Goal: Task Accomplishment & Management: Manage account settings

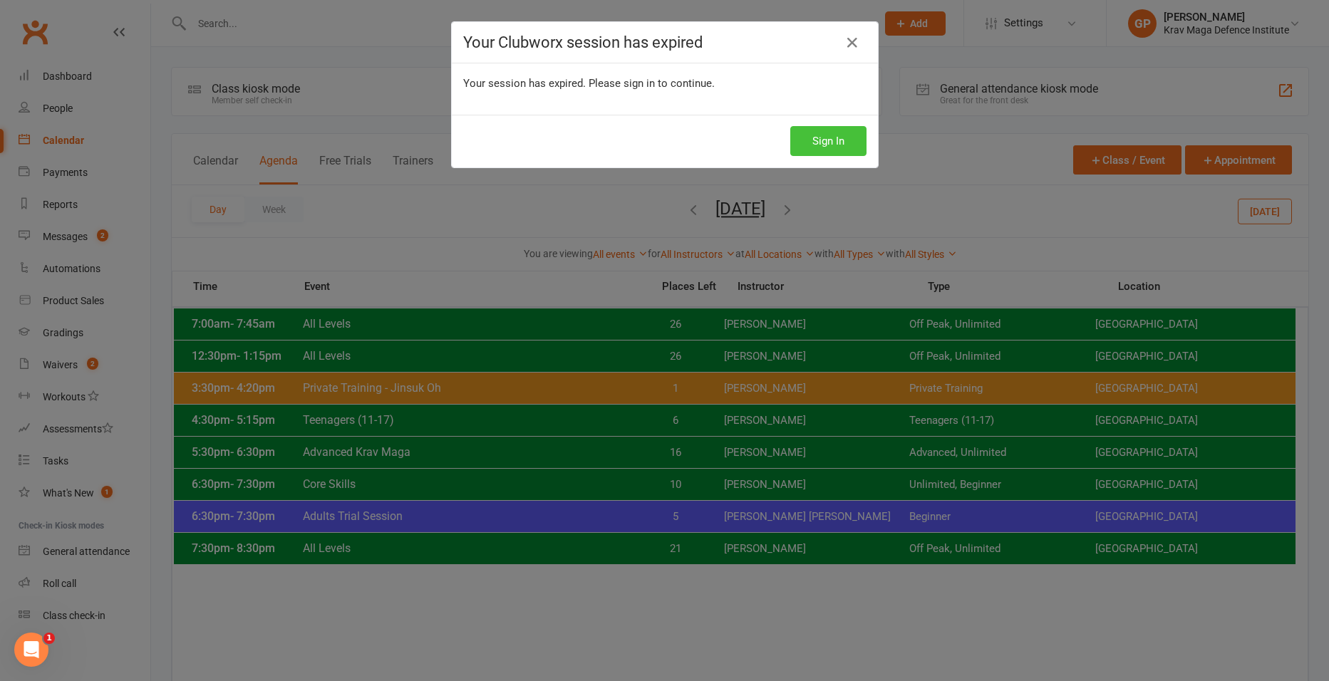
click at [831, 142] on button "Sign In" at bounding box center [828, 141] width 76 height 30
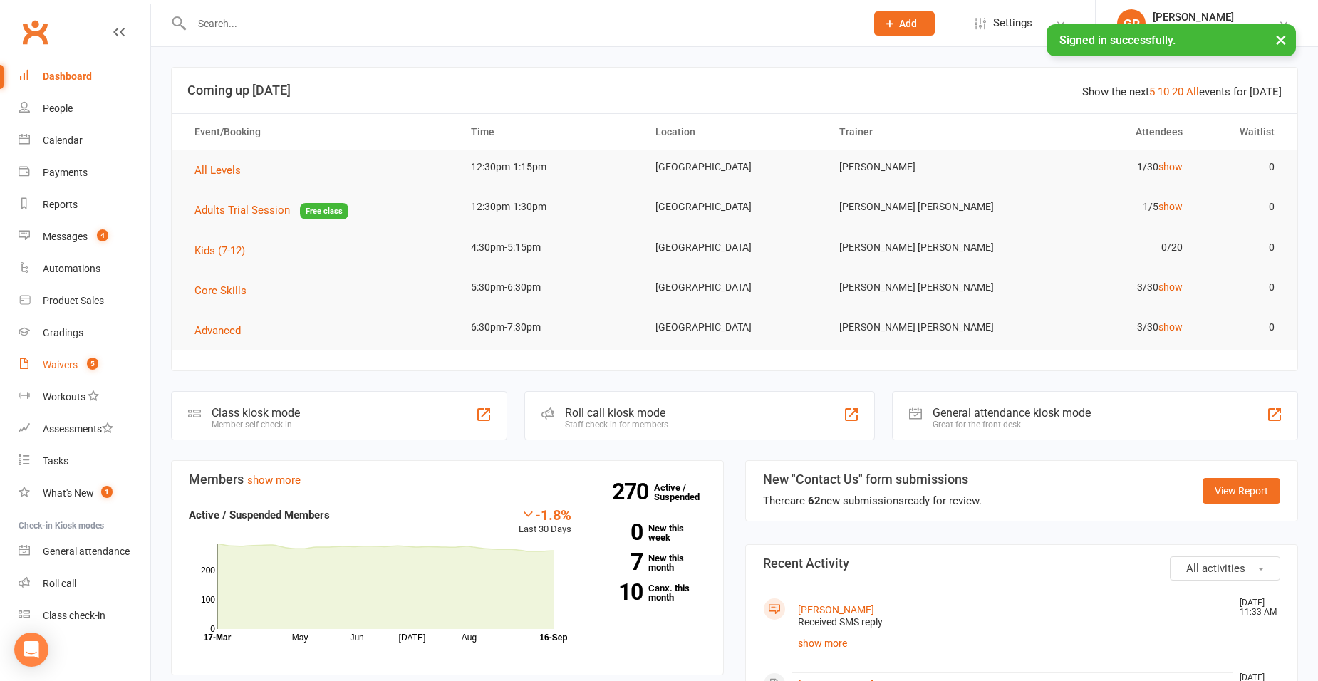
click at [86, 371] on link "Waivers 5" at bounding box center [85, 365] width 132 height 32
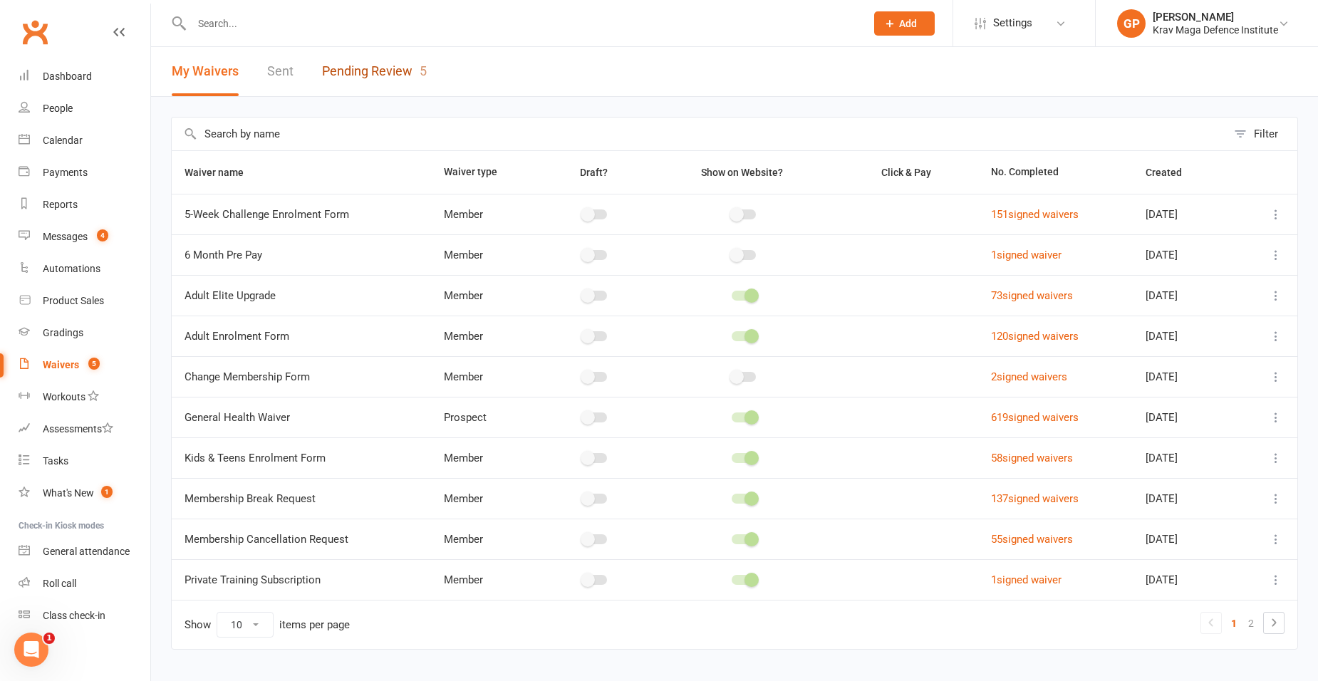
click at [380, 65] on link "Pending Review 5" at bounding box center [374, 71] width 105 height 49
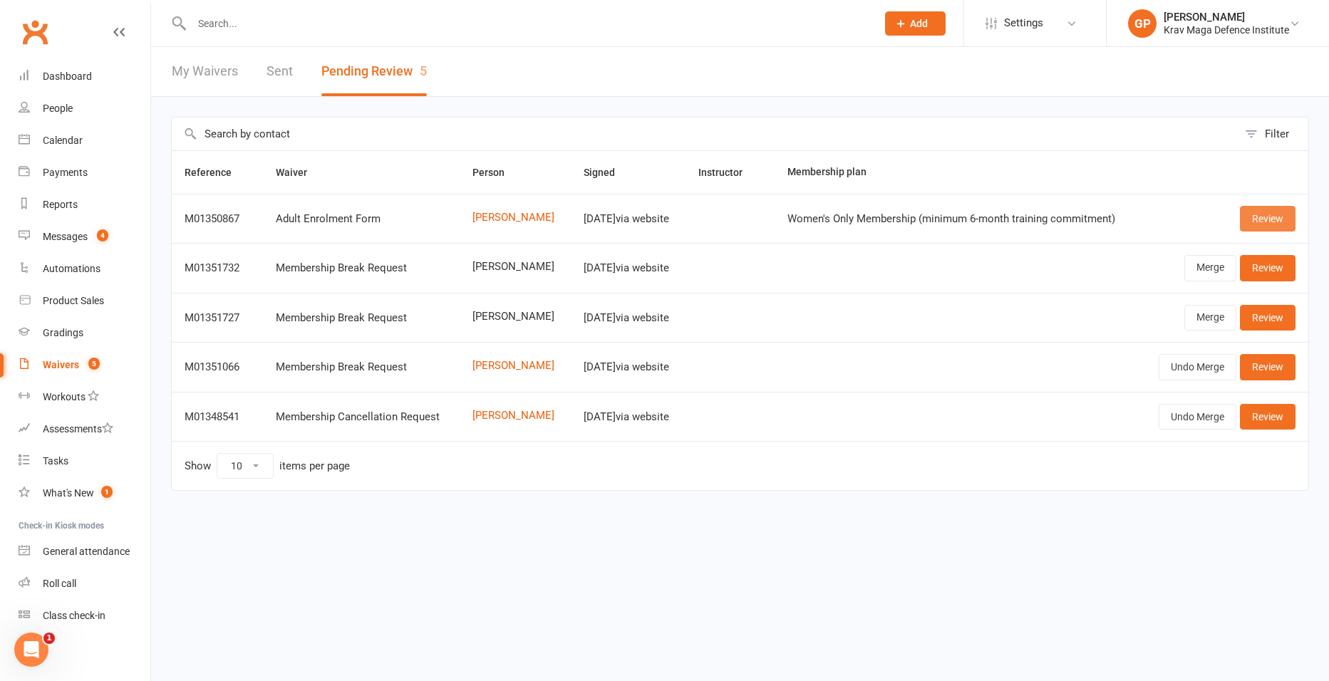
click at [1261, 223] on link "Review" at bounding box center [1268, 219] width 56 height 26
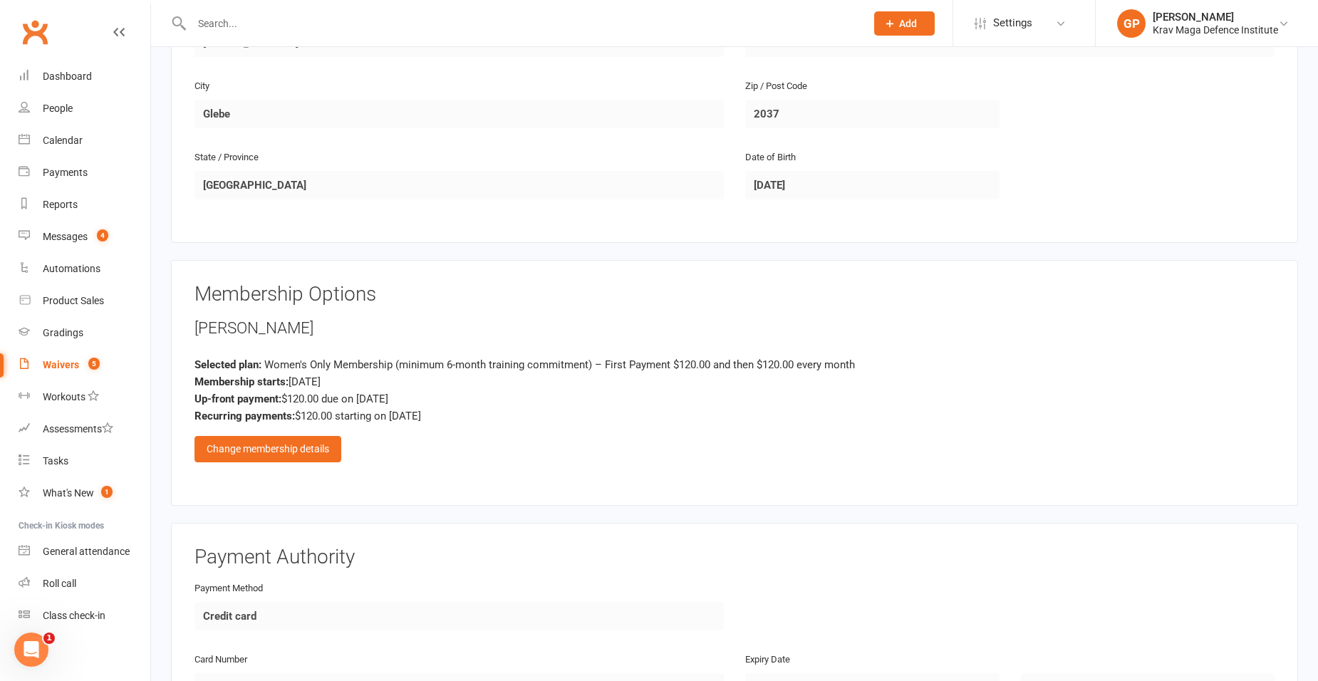
scroll to position [435, 0]
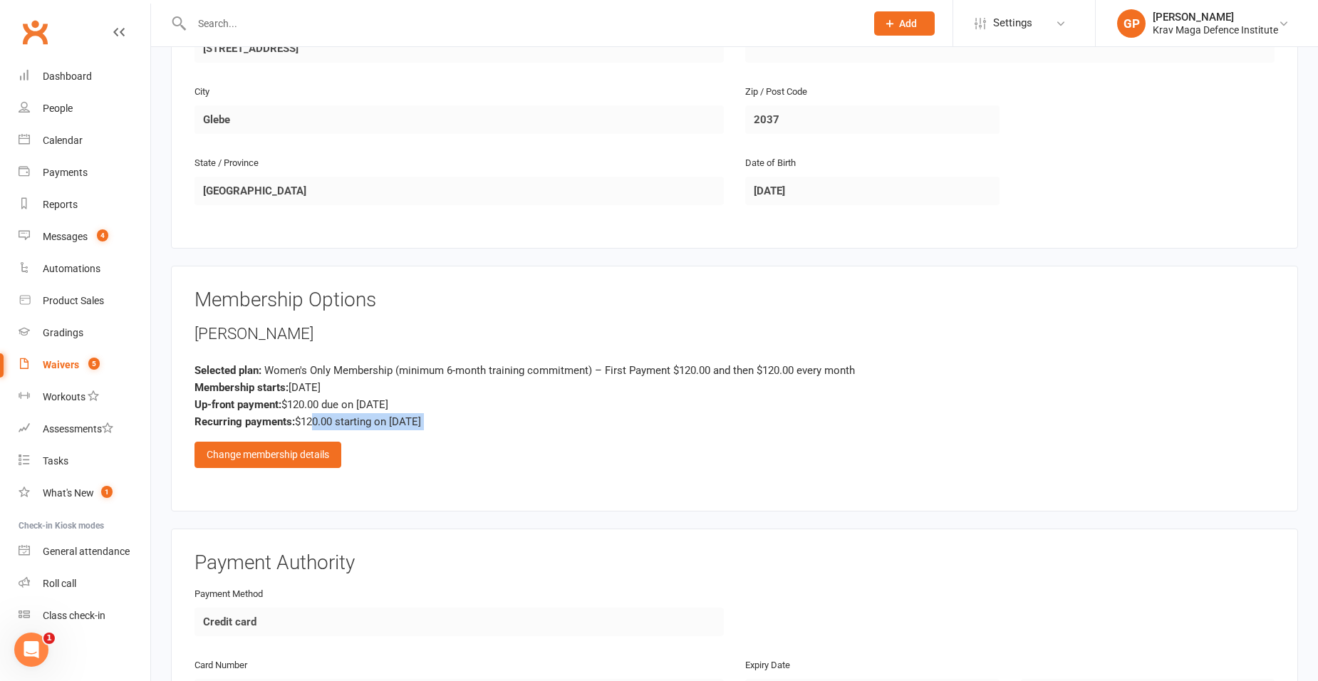
click at [309, 433] on div "[PERSON_NAME] Selected plan: Women's Only Membership (minimum 6-month training …" at bounding box center [735, 395] width 1080 height 145
drag, startPoint x: 309, startPoint y: 433, endPoint x: 313, endPoint y: 455, distance: 22.4
click at [313, 455] on div "Change membership details" at bounding box center [268, 455] width 147 height 26
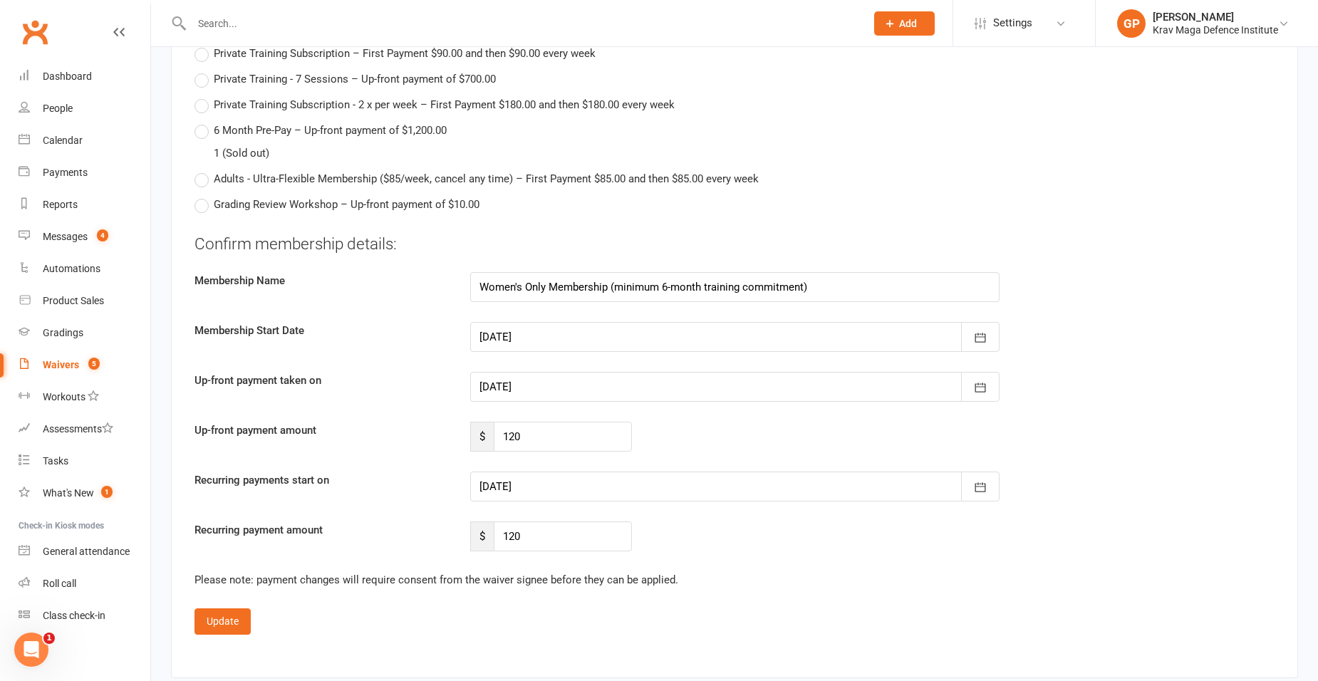
scroll to position [1362, 0]
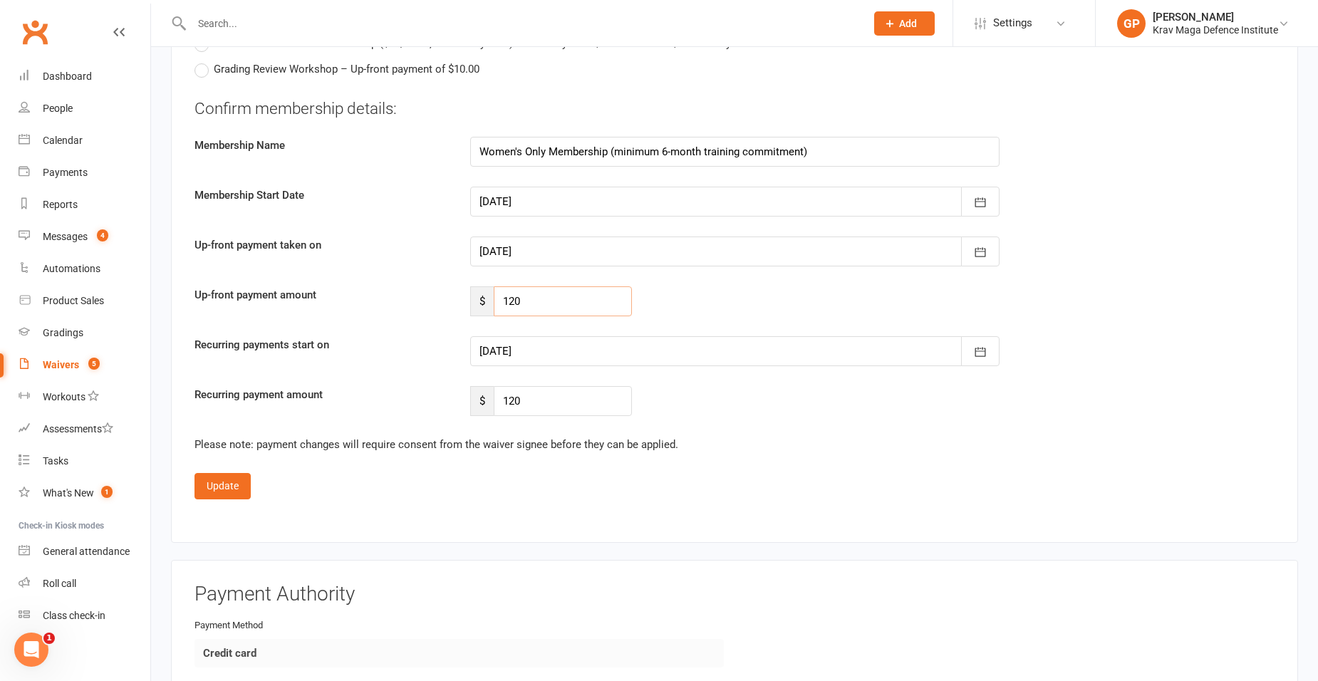
click at [544, 297] on input "120" at bounding box center [563, 301] width 139 height 30
type input "99"
click at [546, 403] on input "120" at bounding box center [563, 401] width 139 height 30
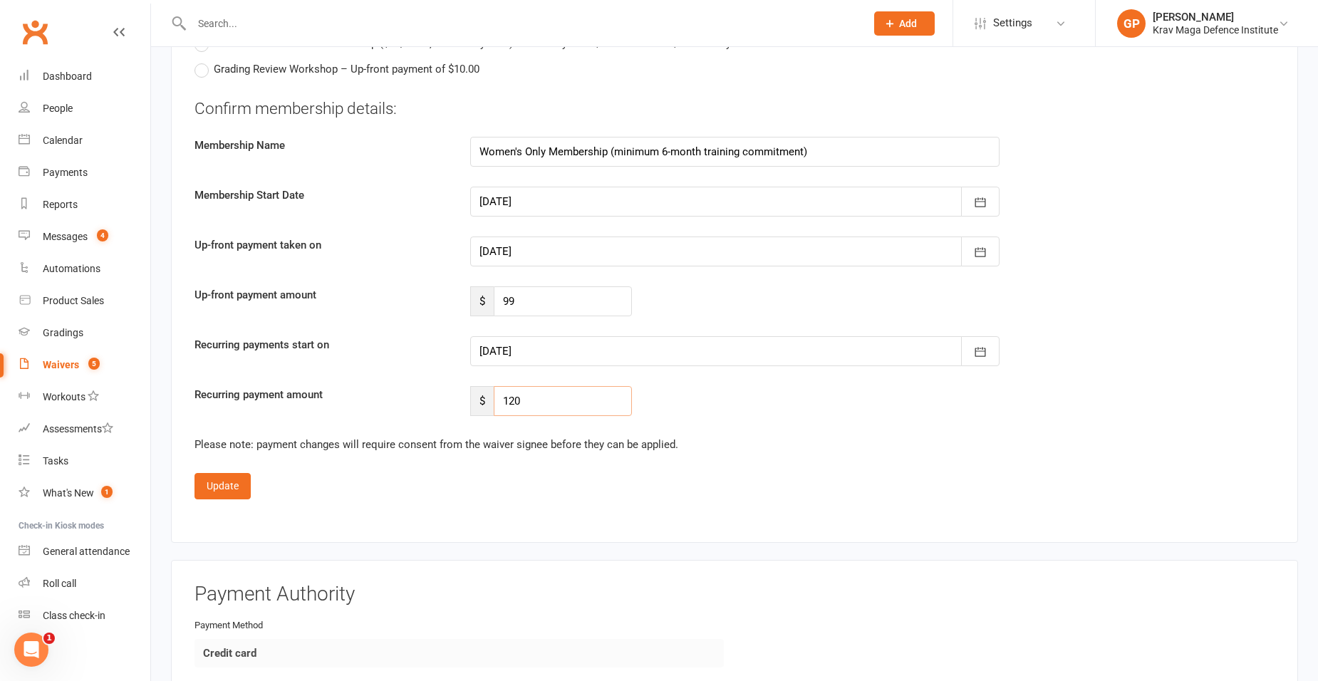
click at [546, 403] on input "120" at bounding box center [563, 401] width 139 height 30
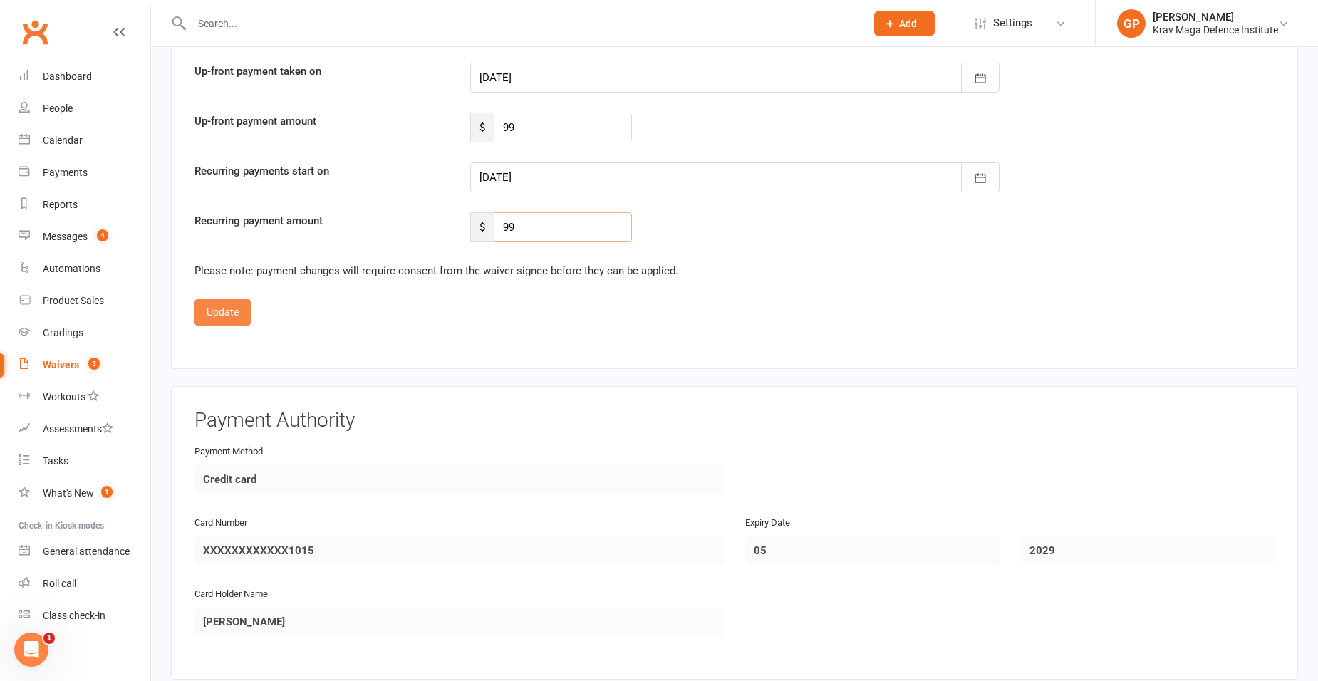
type input "99"
click at [233, 318] on button "Update" at bounding box center [223, 312] width 56 height 26
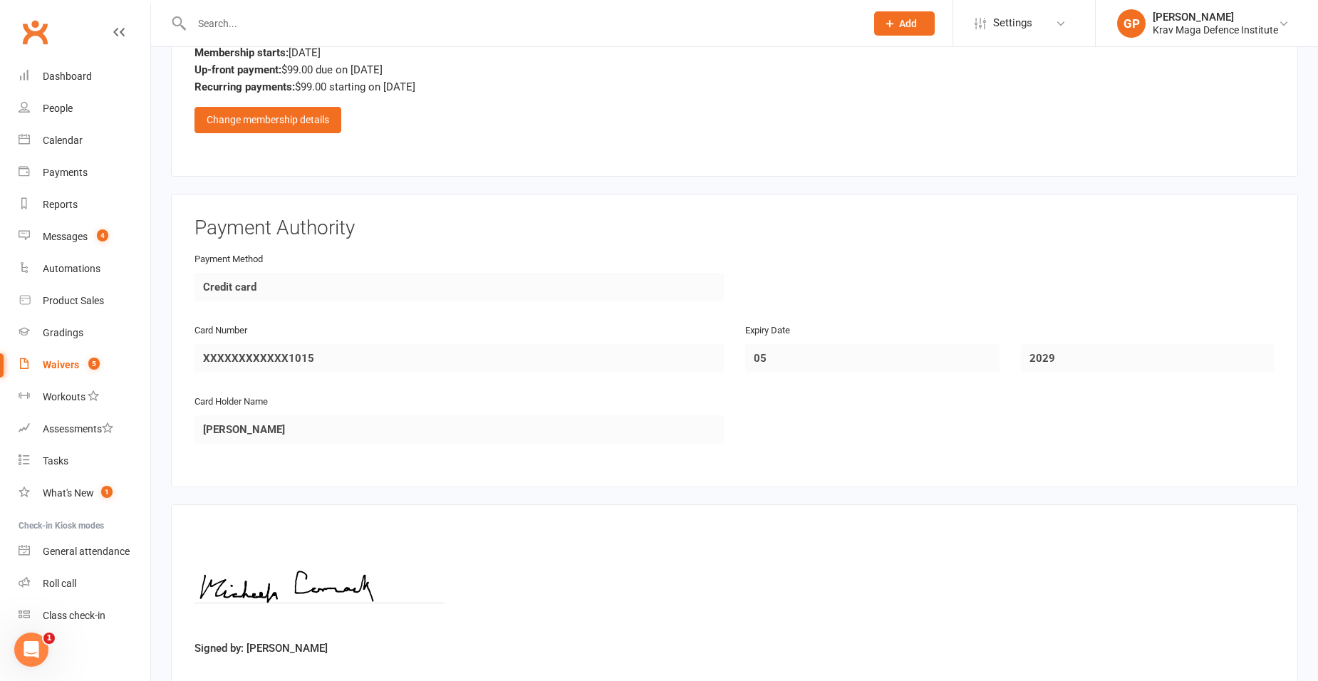
scroll to position [863, 0]
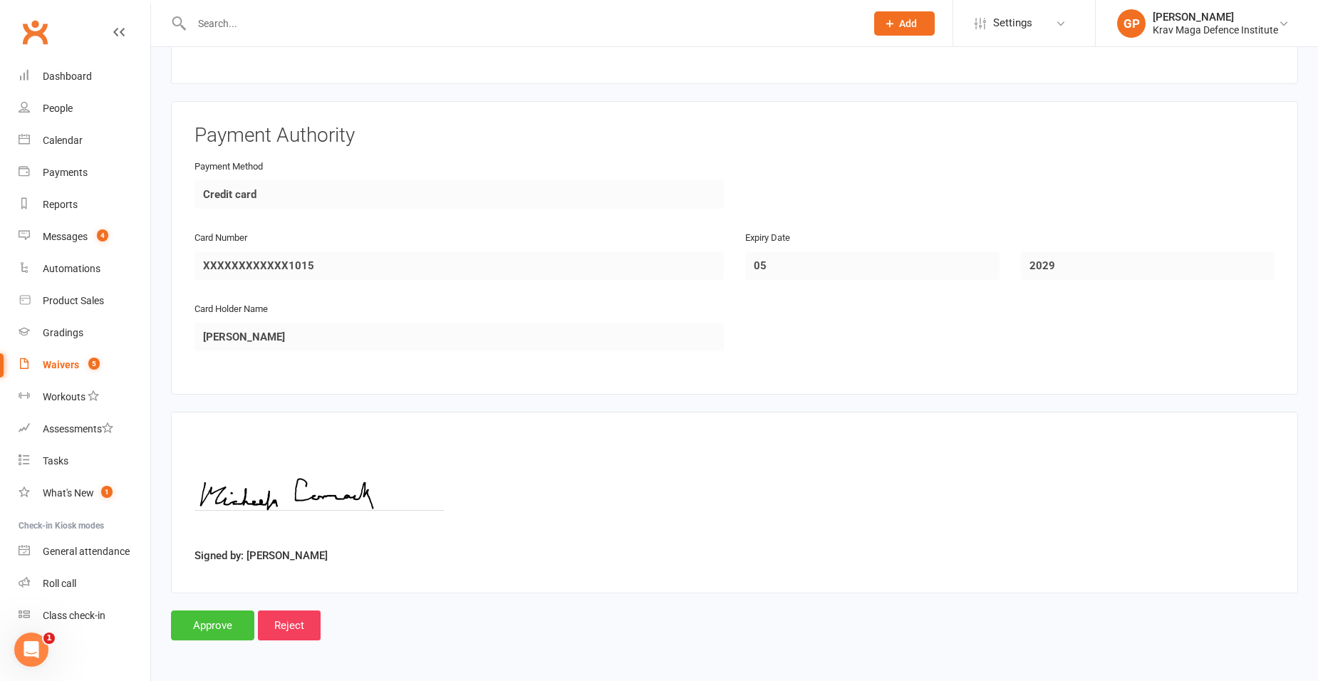
click at [217, 627] on input "Approve" at bounding box center [212, 626] width 83 height 30
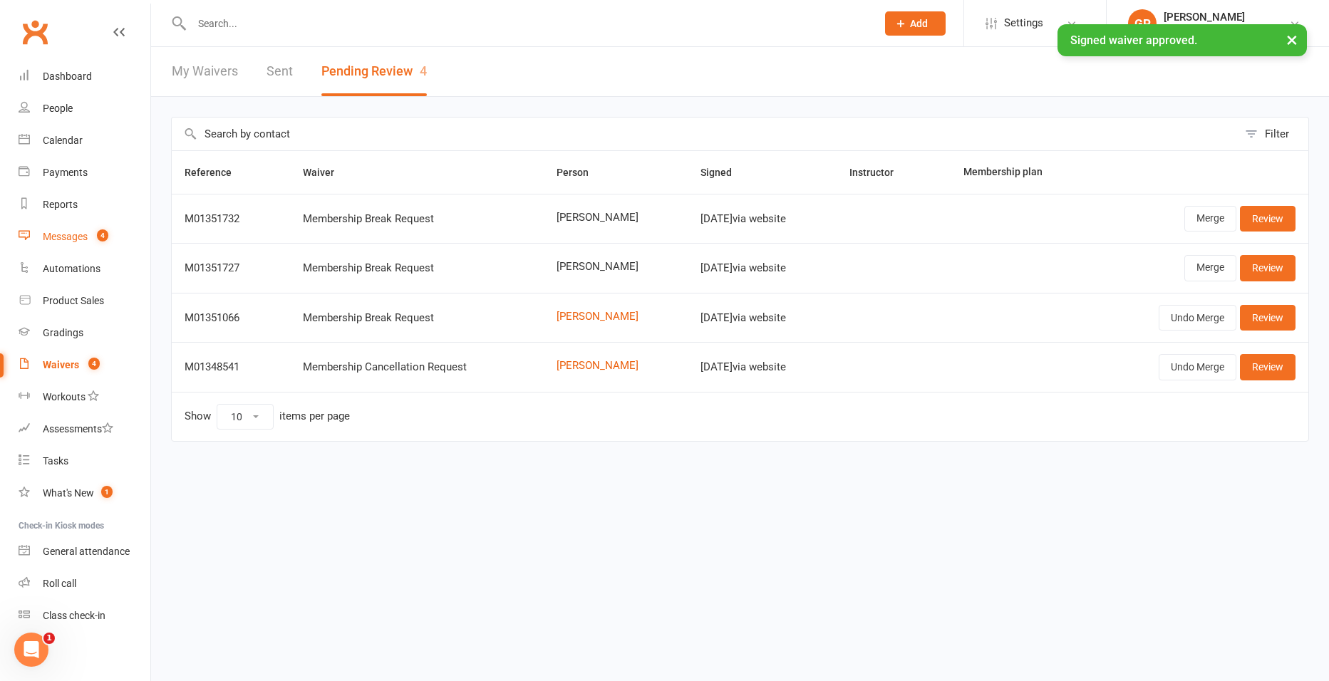
click at [85, 235] on div "Messages" at bounding box center [65, 236] width 45 height 11
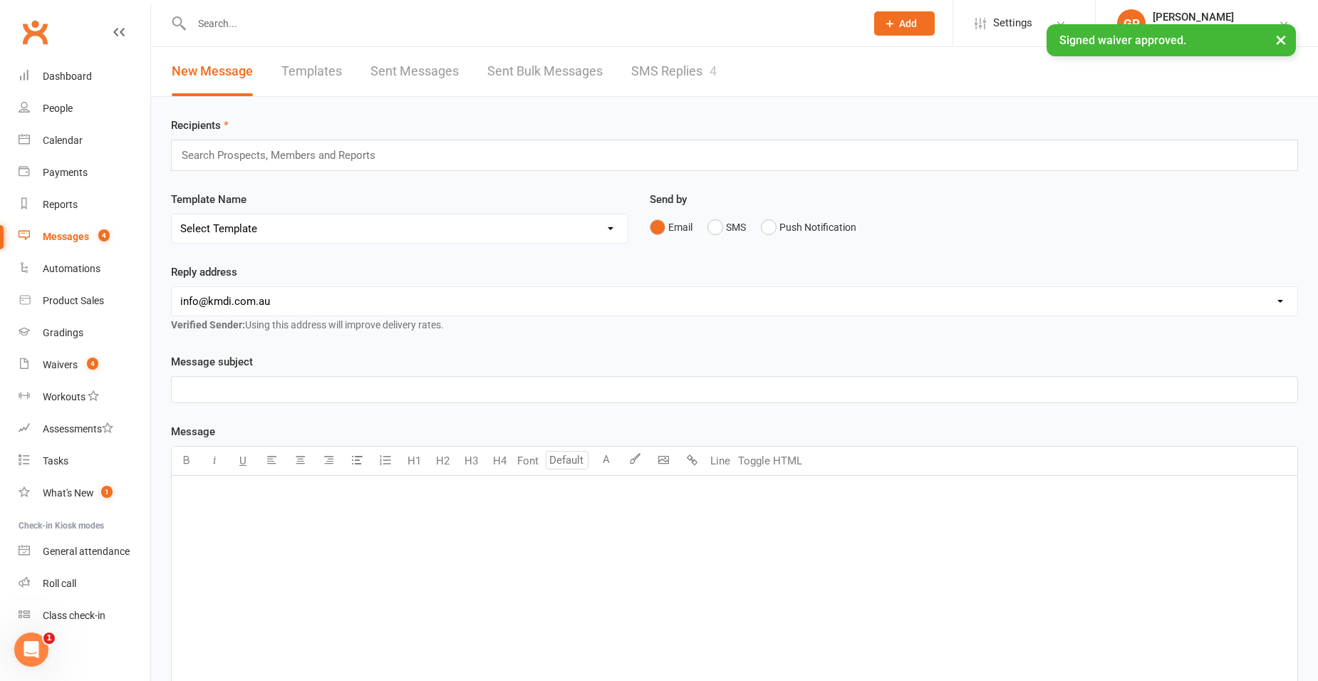
click at [681, 71] on link "SMS Replies 4" at bounding box center [674, 71] width 86 height 49
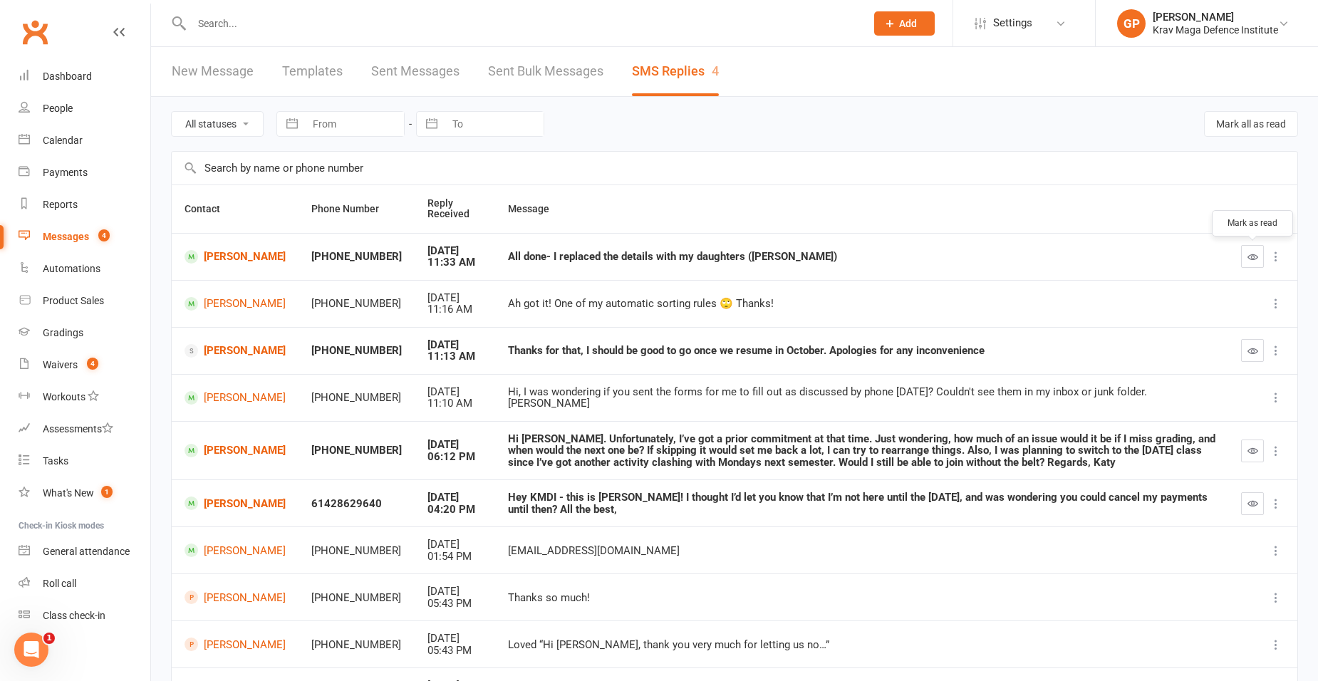
click at [1263, 258] on button "button" at bounding box center [1252, 256] width 23 height 23
click at [232, 260] on link "[PERSON_NAME]" at bounding box center [235, 257] width 101 height 14
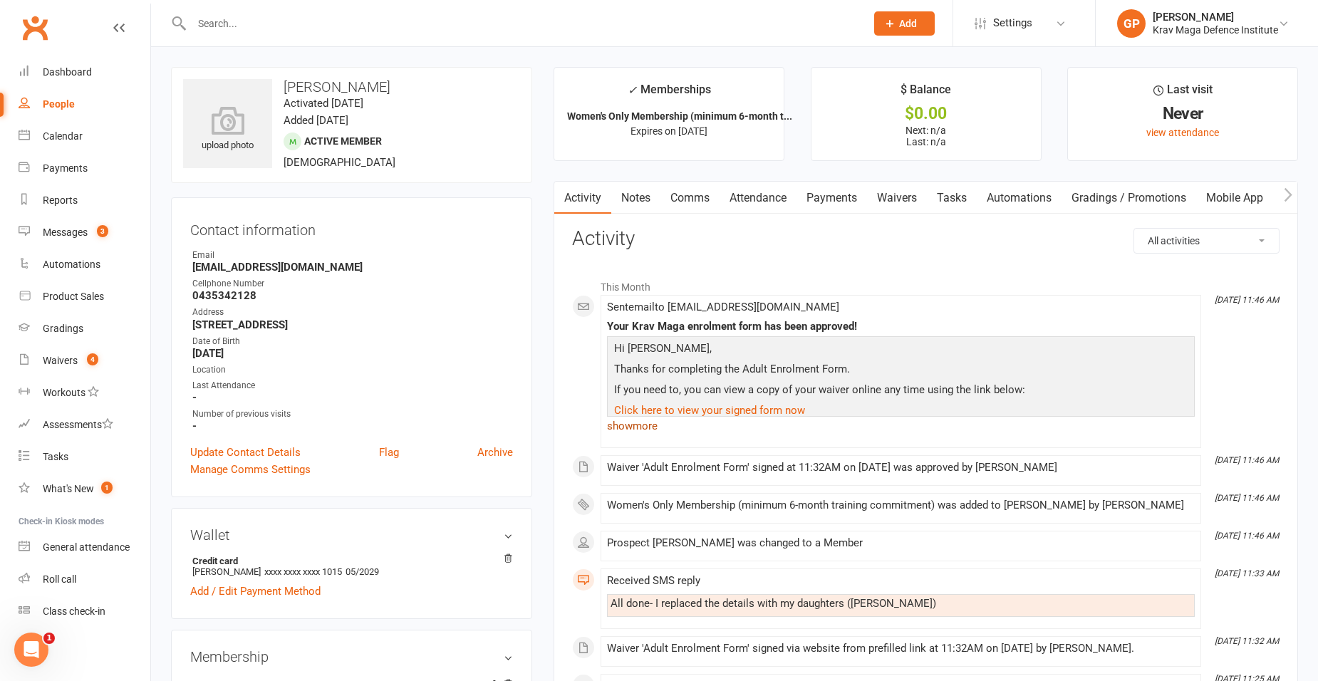
click at [631, 430] on link "show more" at bounding box center [901, 426] width 588 height 20
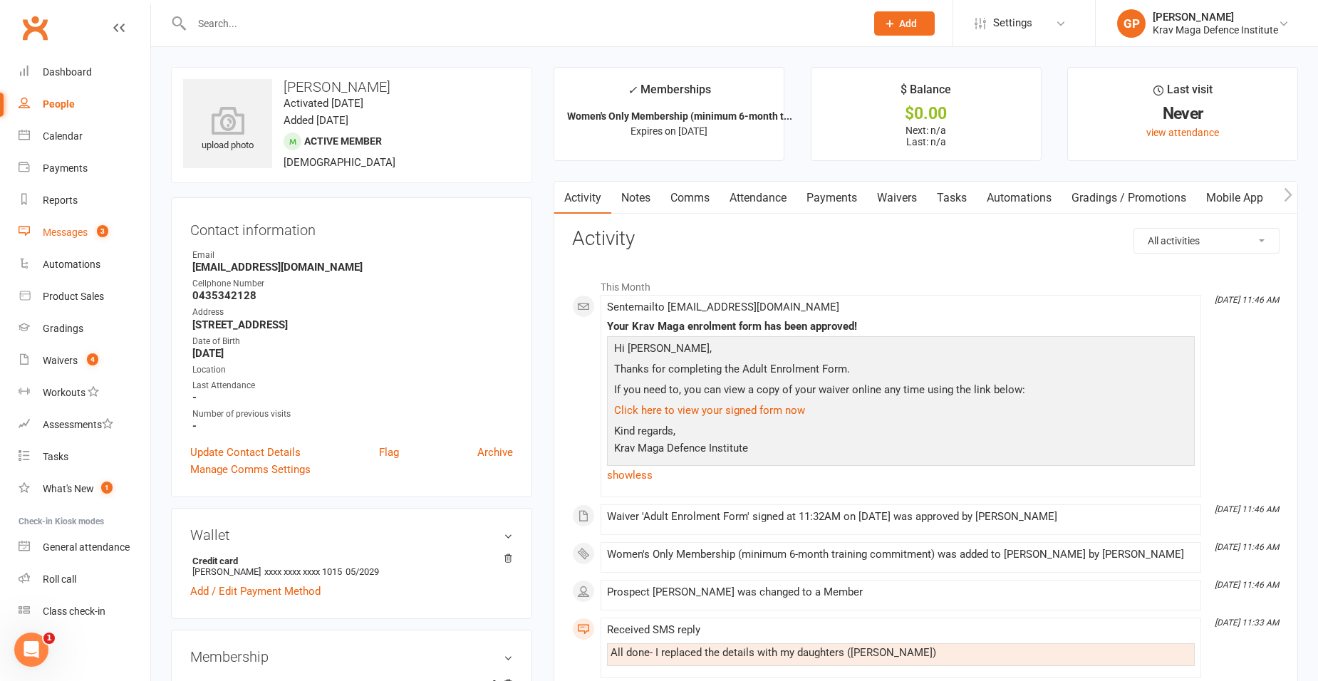
click at [69, 229] on div "Messages" at bounding box center [65, 232] width 45 height 11
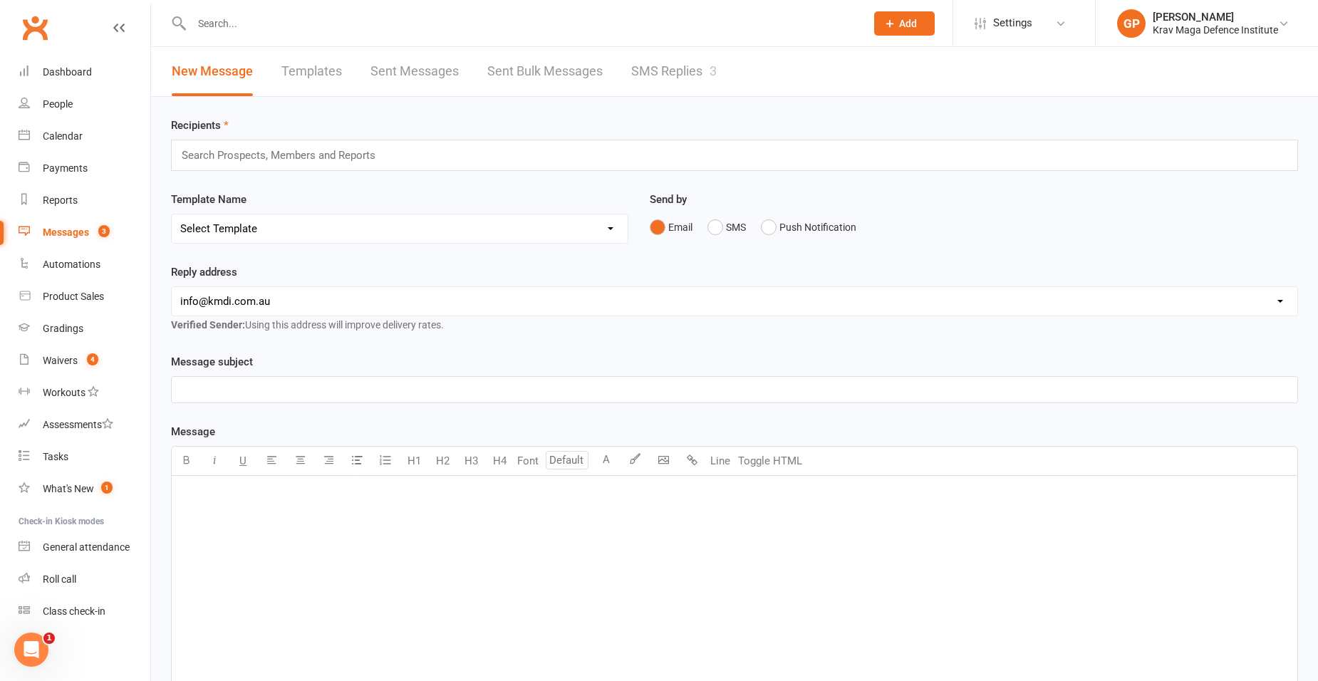
click at [701, 83] on link "SMS Replies 3" at bounding box center [674, 71] width 86 height 49
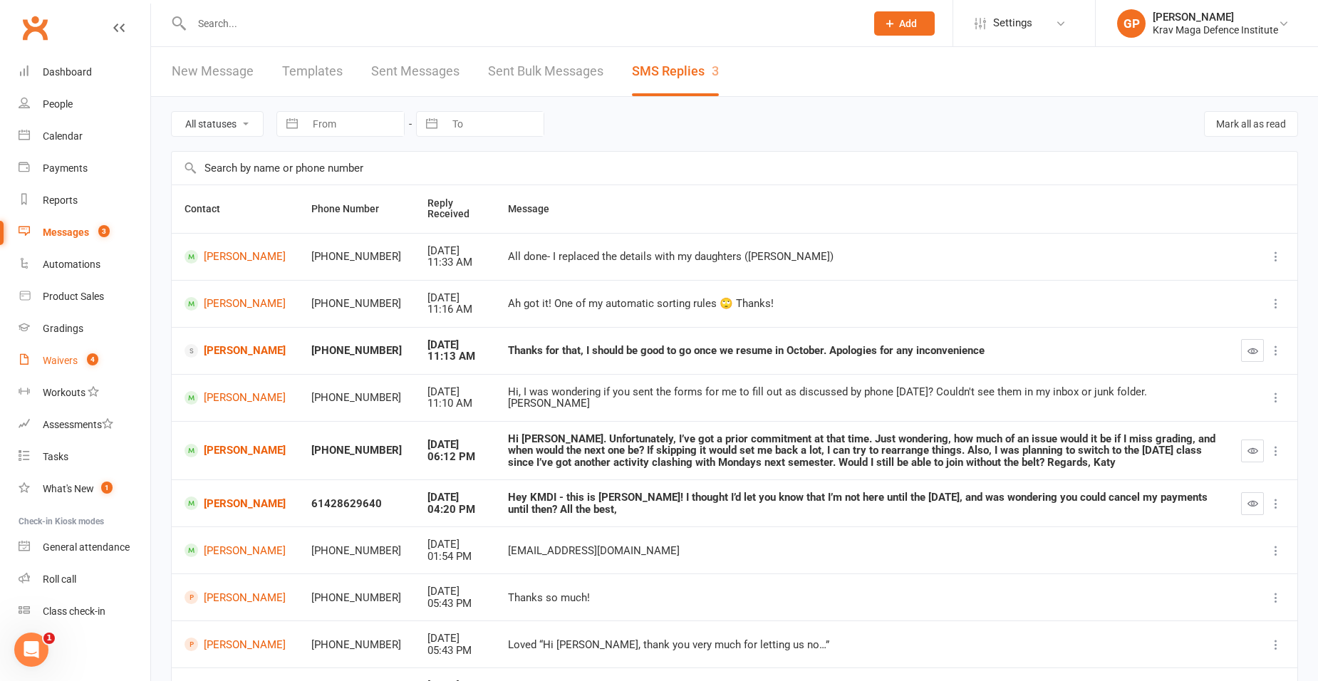
click at [80, 369] on link "Waivers 4" at bounding box center [85, 361] width 132 height 32
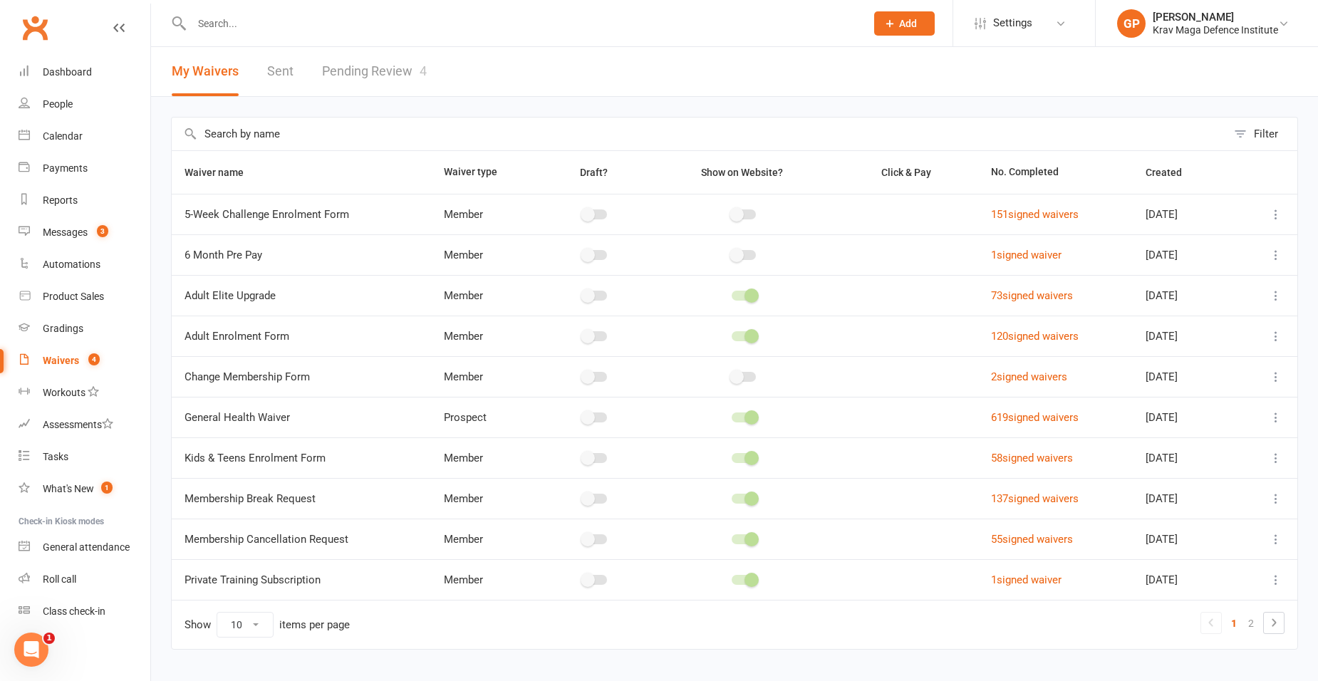
click at [412, 65] on link "Pending Review 4" at bounding box center [374, 71] width 105 height 49
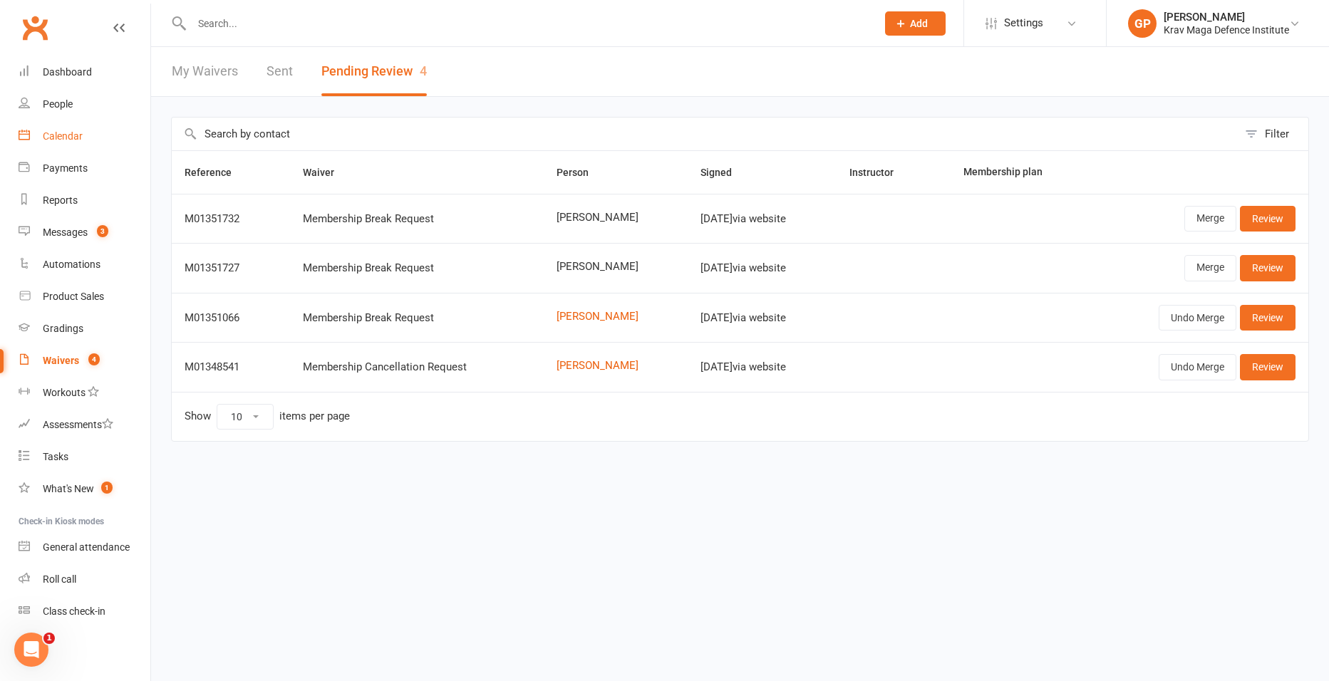
click at [50, 144] on link "Calendar" at bounding box center [85, 136] width 132 height 32
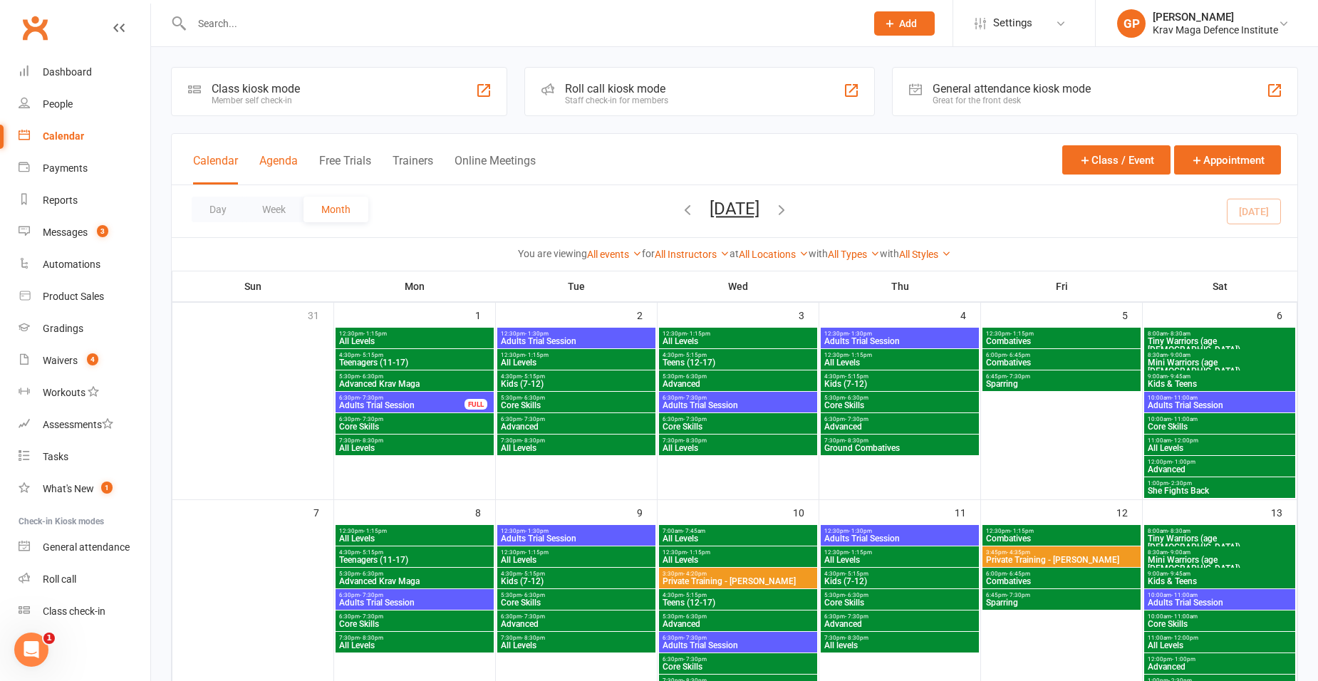
click at [284, 160] on button "Agenda" at bounding box center [278, 169] width 38 height 31
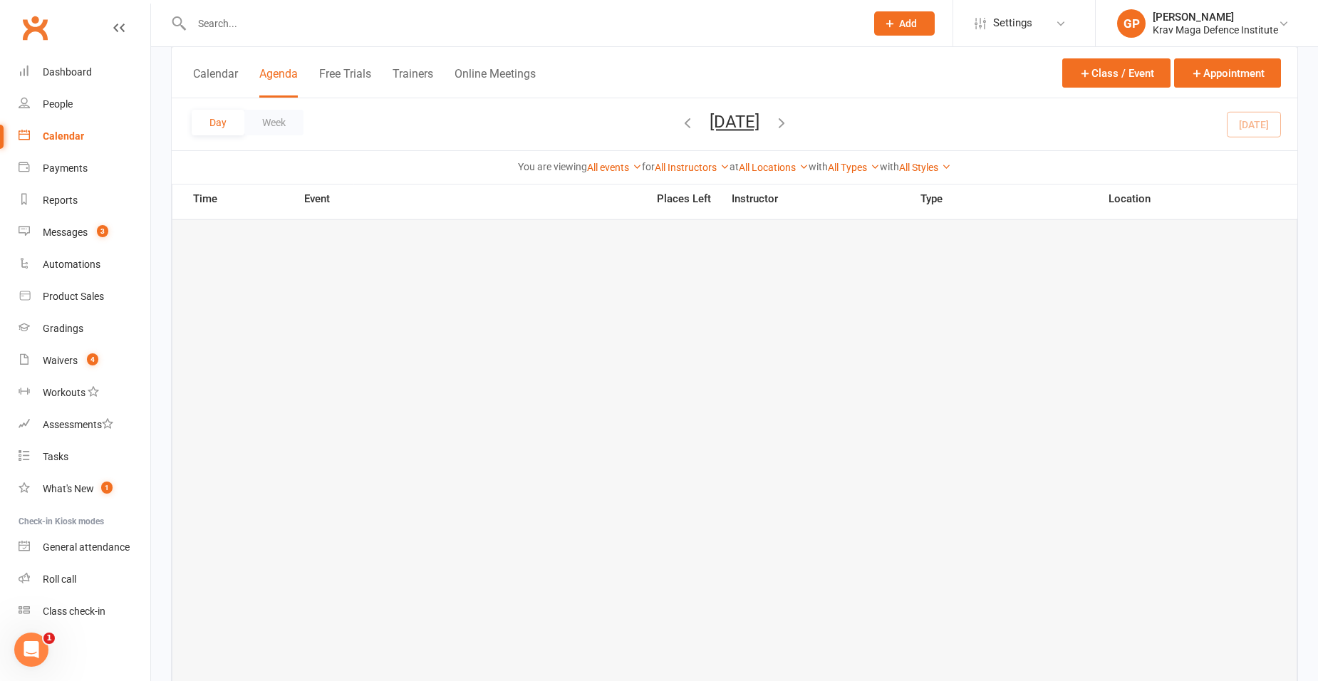
scroll to position [596, 0]
click at [90, 224] on link "Messages 3" at bounding box center [85, 233] width 132 height 32
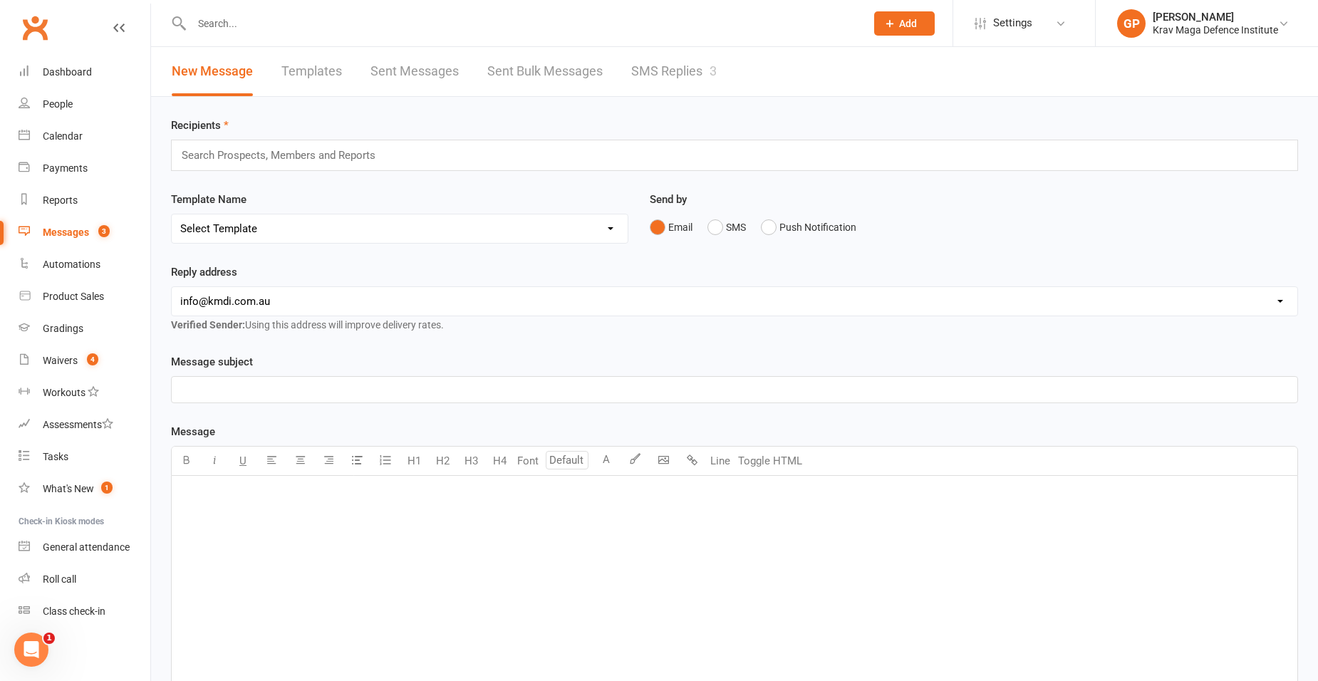
click at [667, 67] on link "SMS Replies 3" at bounding box center [674, 71] width 86 height 49
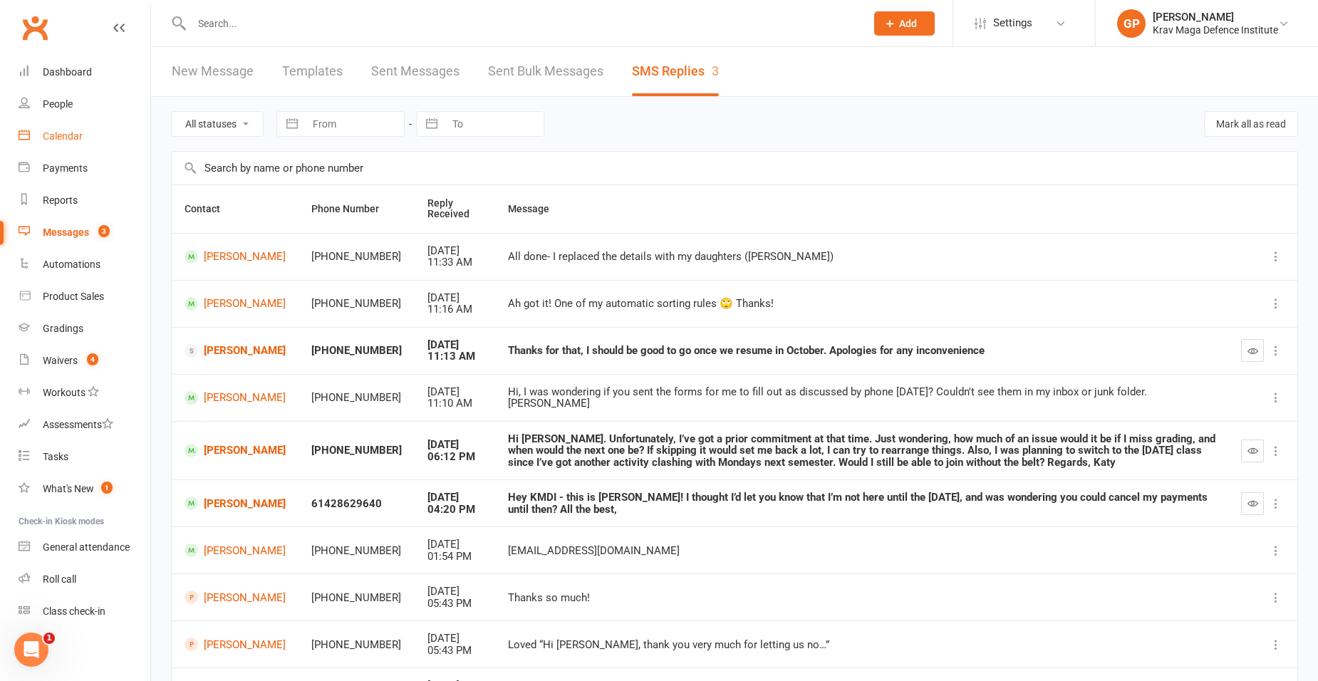
click at [102, 129] on link "Calendar" at bounding box center [85, 136] width 132 height 32
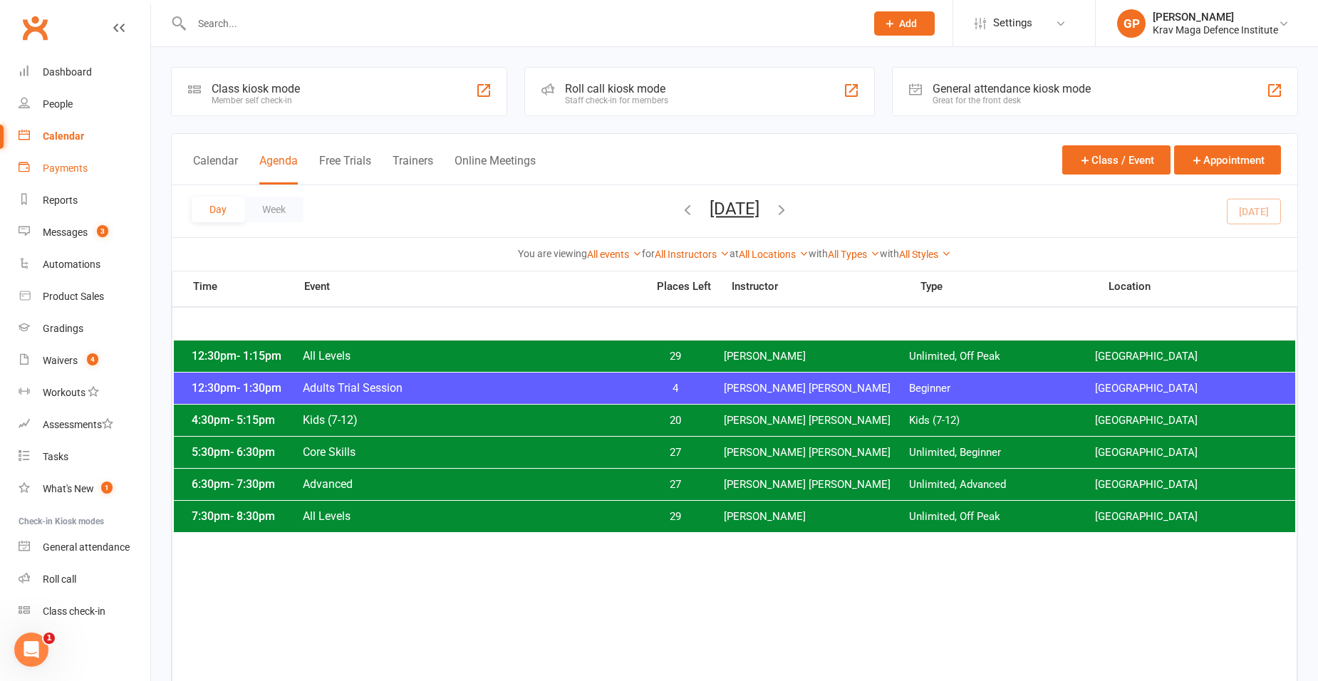
click at [80, 162] on div "Payments" at bounding box center [65, 167] width 45 height 11
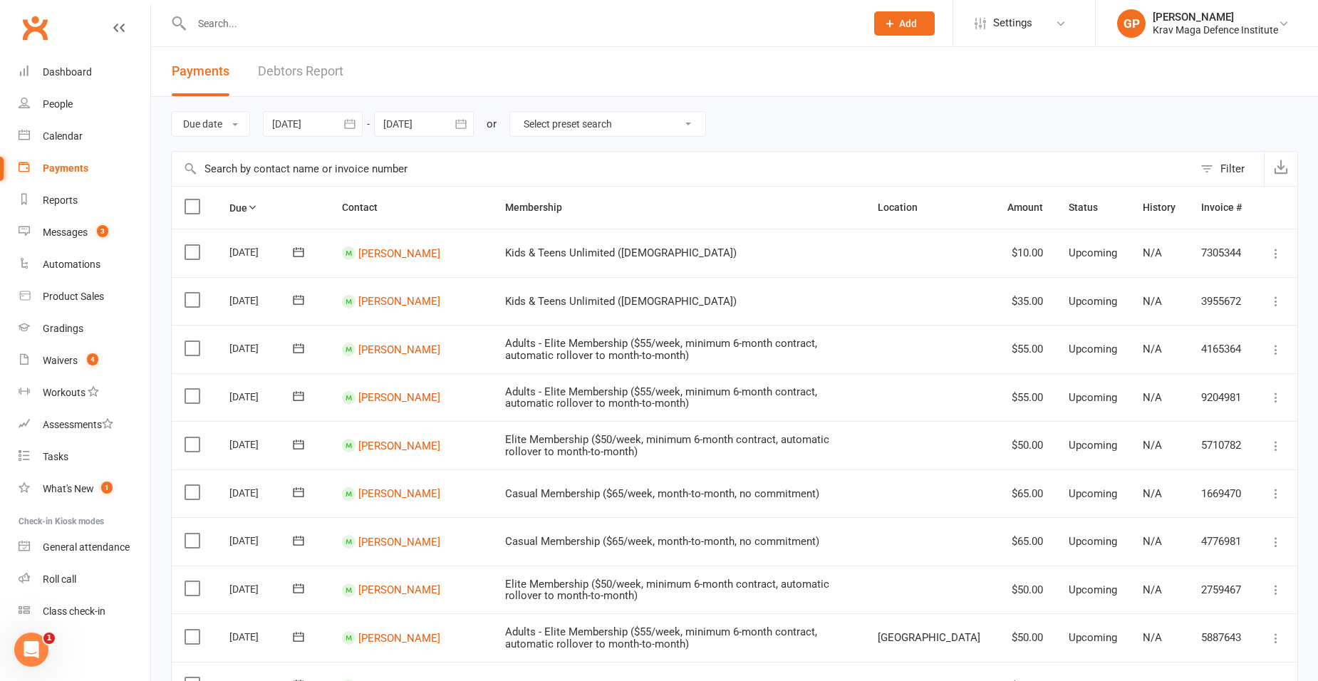
click at [318, 78] on link "Debtors Report" at bounding box center [301, 71] width 86 height 49
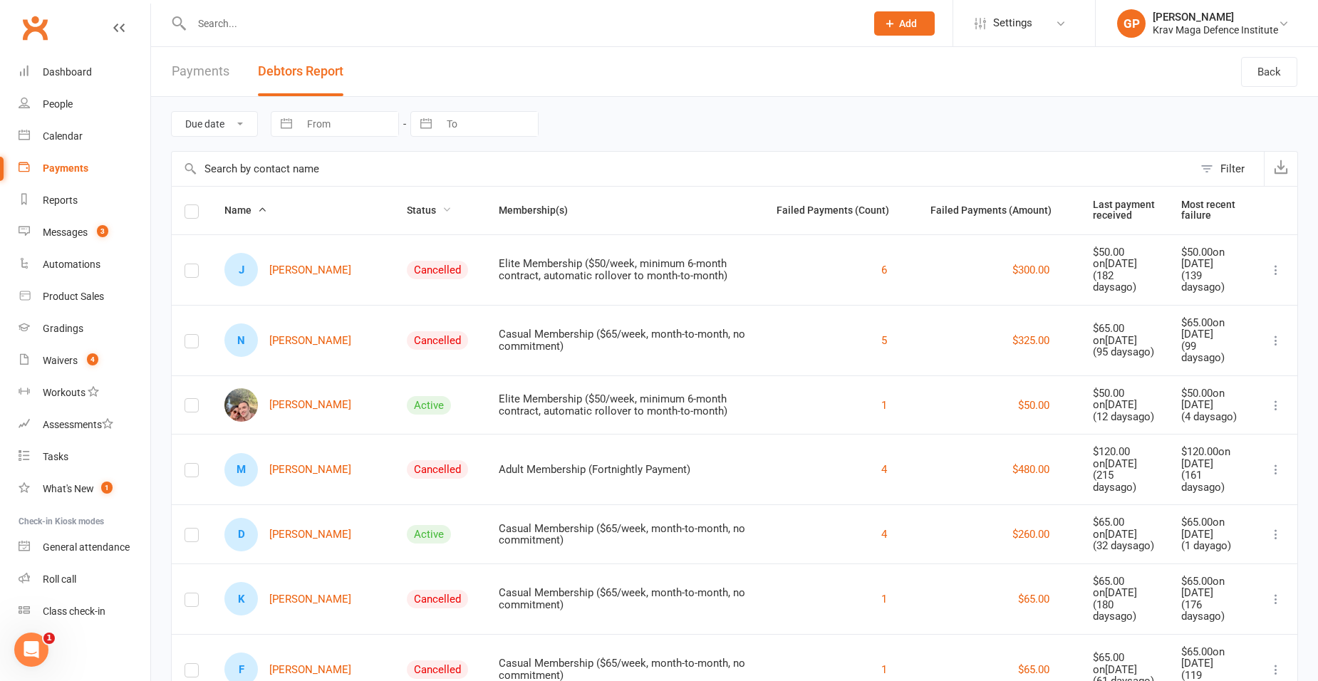
click at [407, 206] on span "Status" at bounding box center [429, 209] width 45 height 11
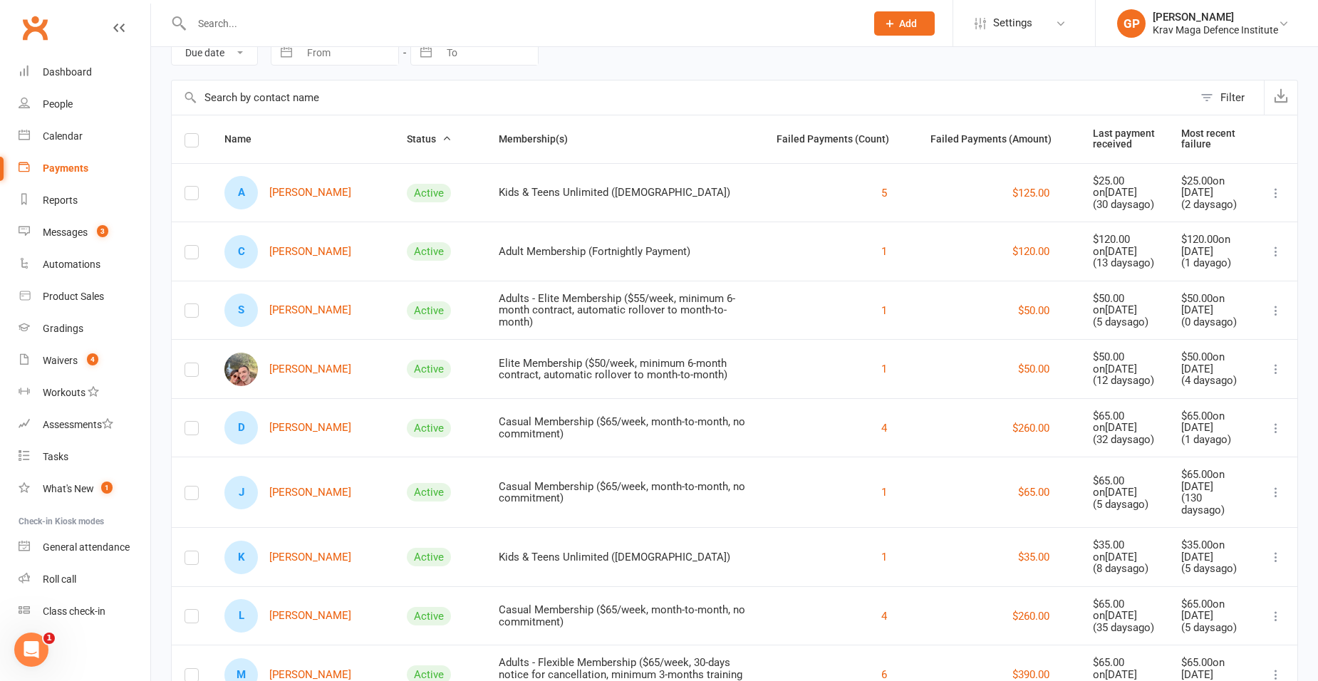
scroll to position [356, 0]
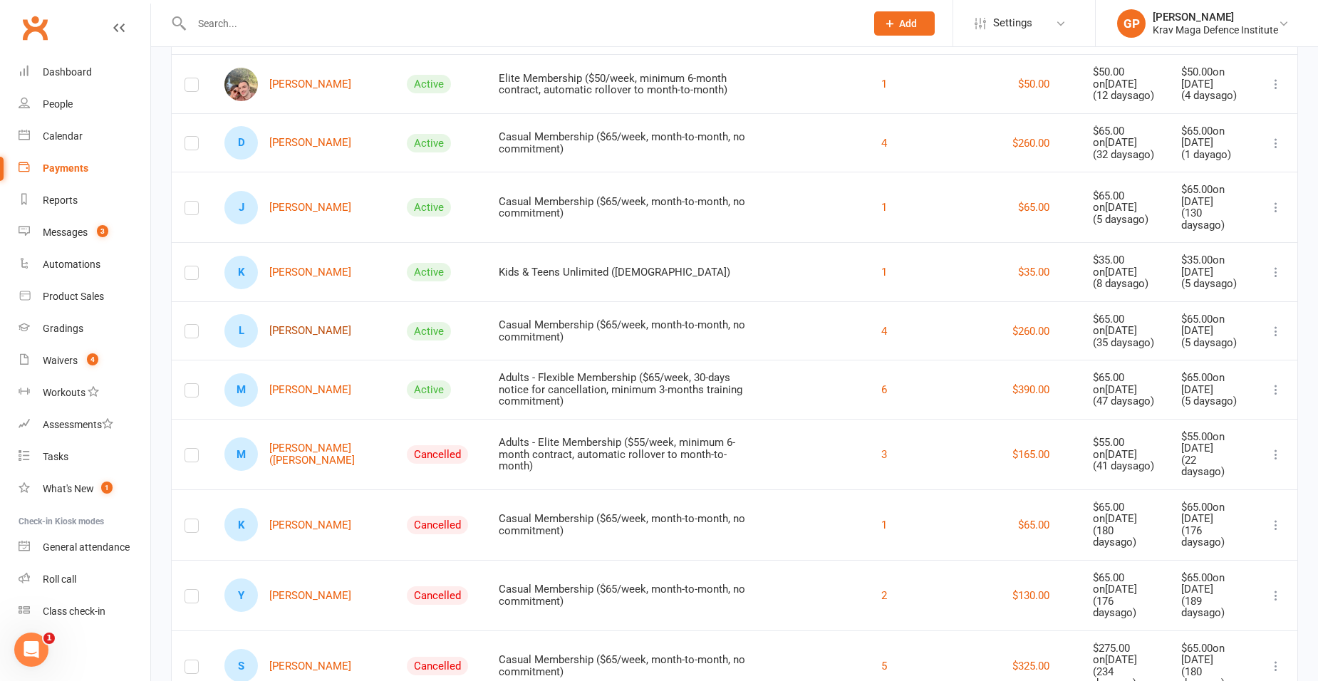
click at [286, 323] on link "[PERSON_NAME]" at bounding box center [287, 330] width 127 height 33
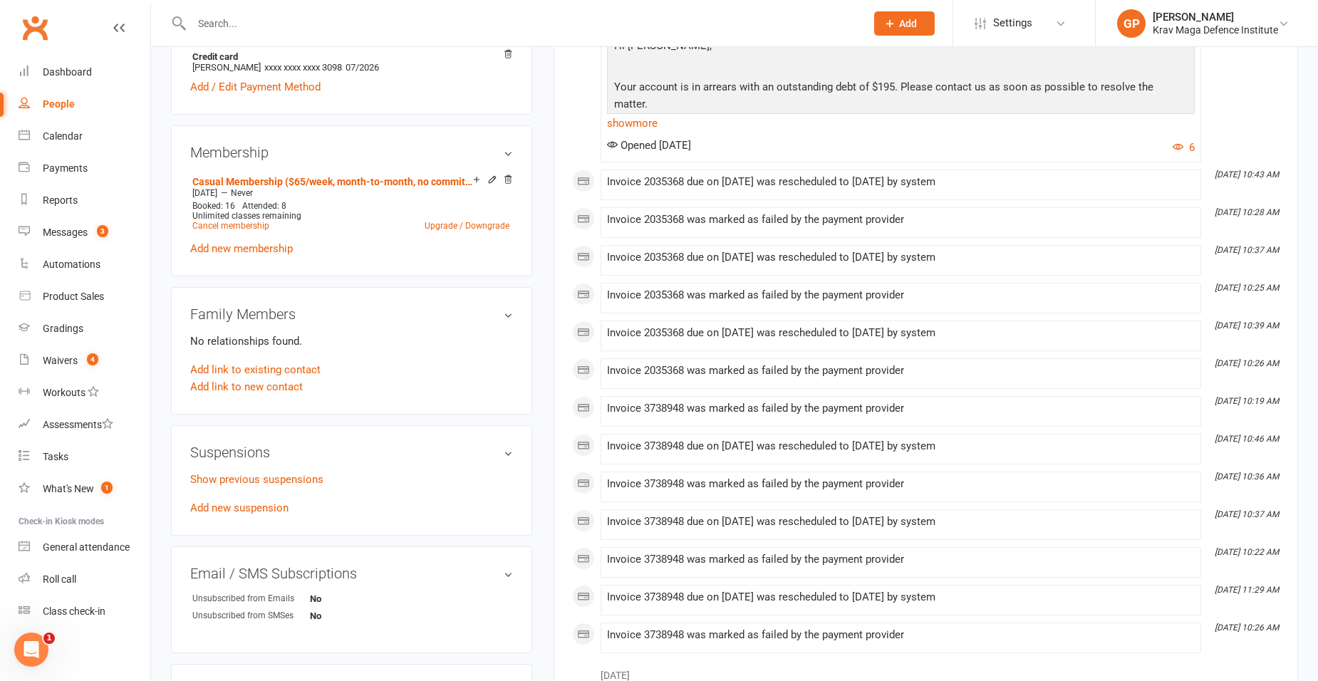
scroll to position [499, 0]
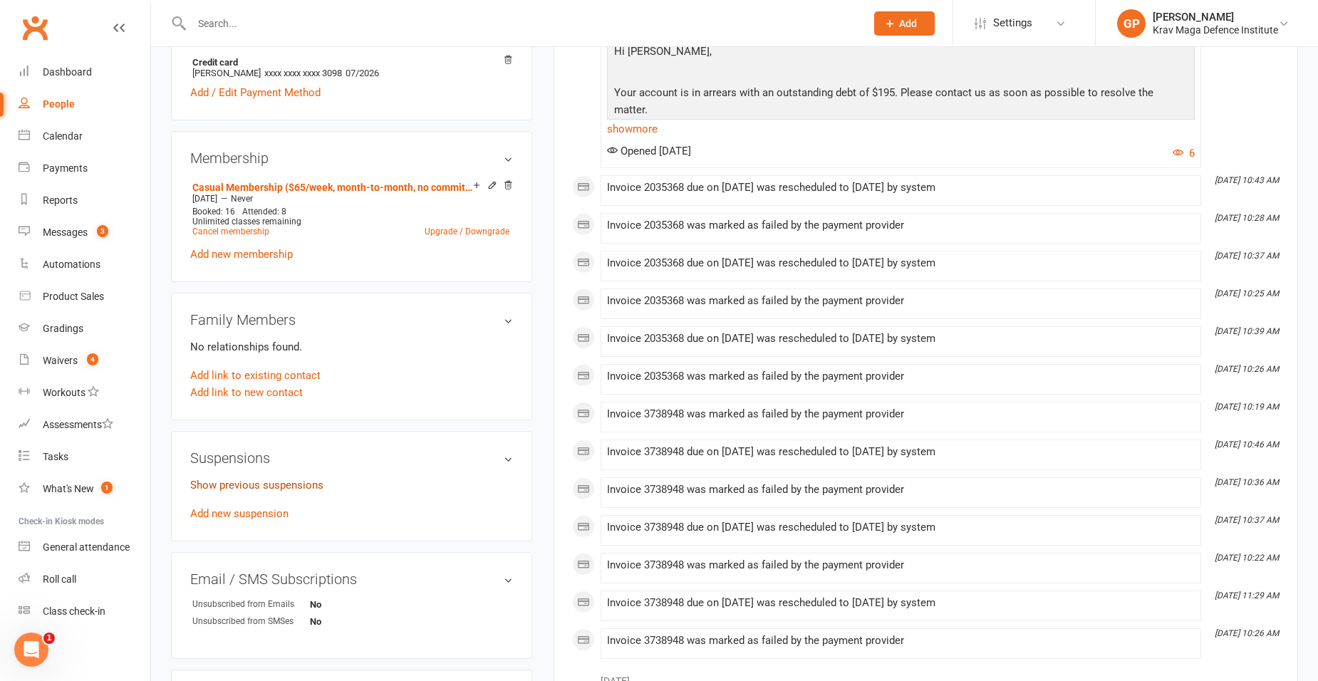
click at [237, 482] on link "Show previous suspensions" at bounding box center [256, 485] width 133 height 13
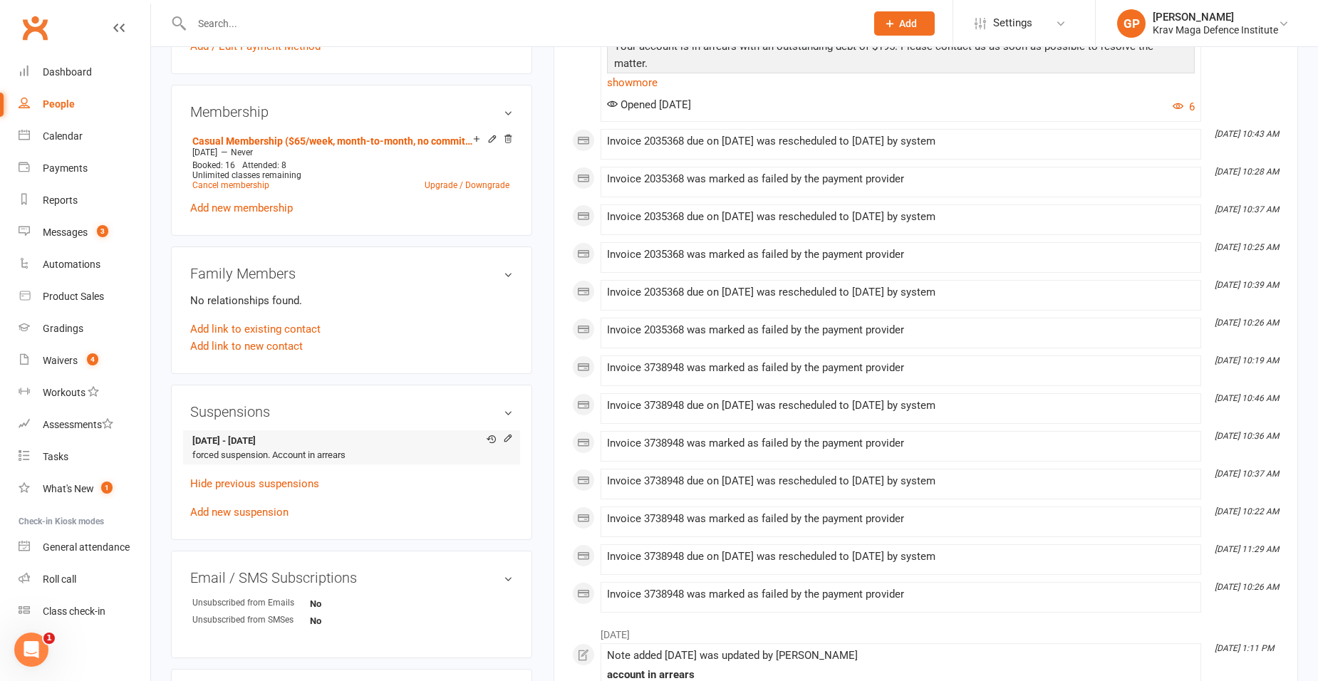
scroll to position [570, 0]
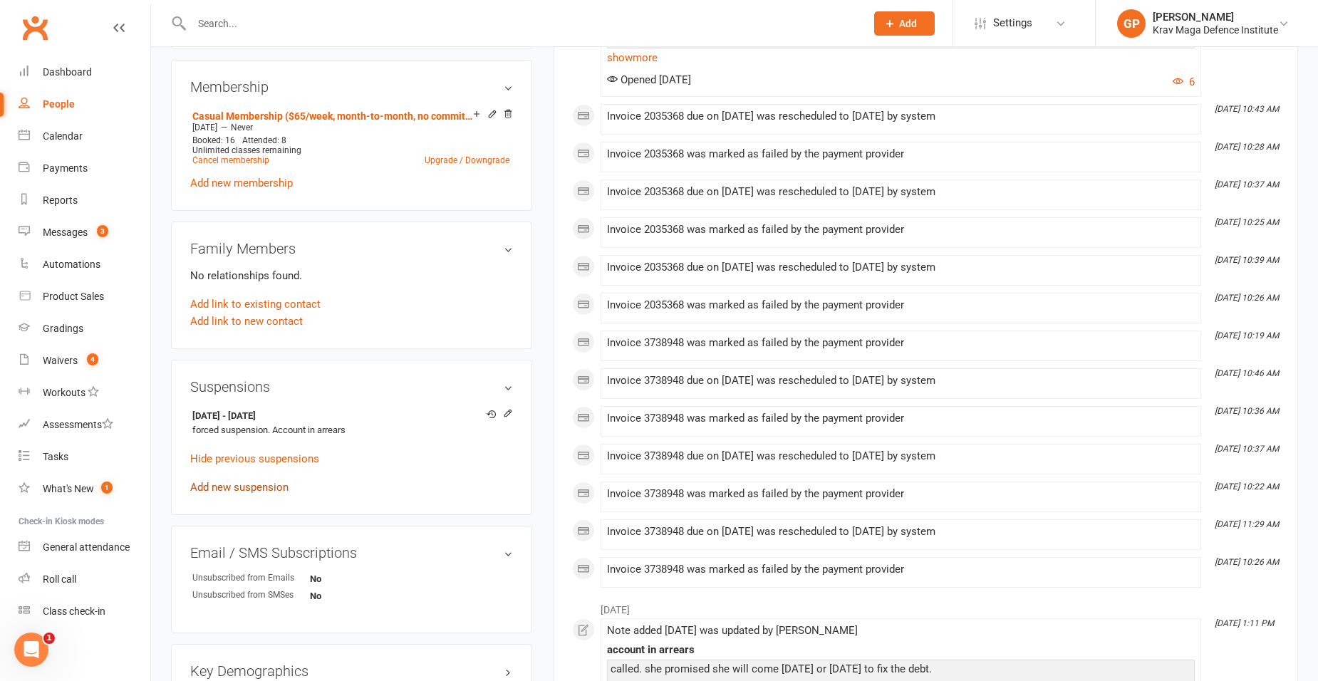
click at [264, 484] on link "Add new suspension" at bounding box center [239, 487] width 98 height 13
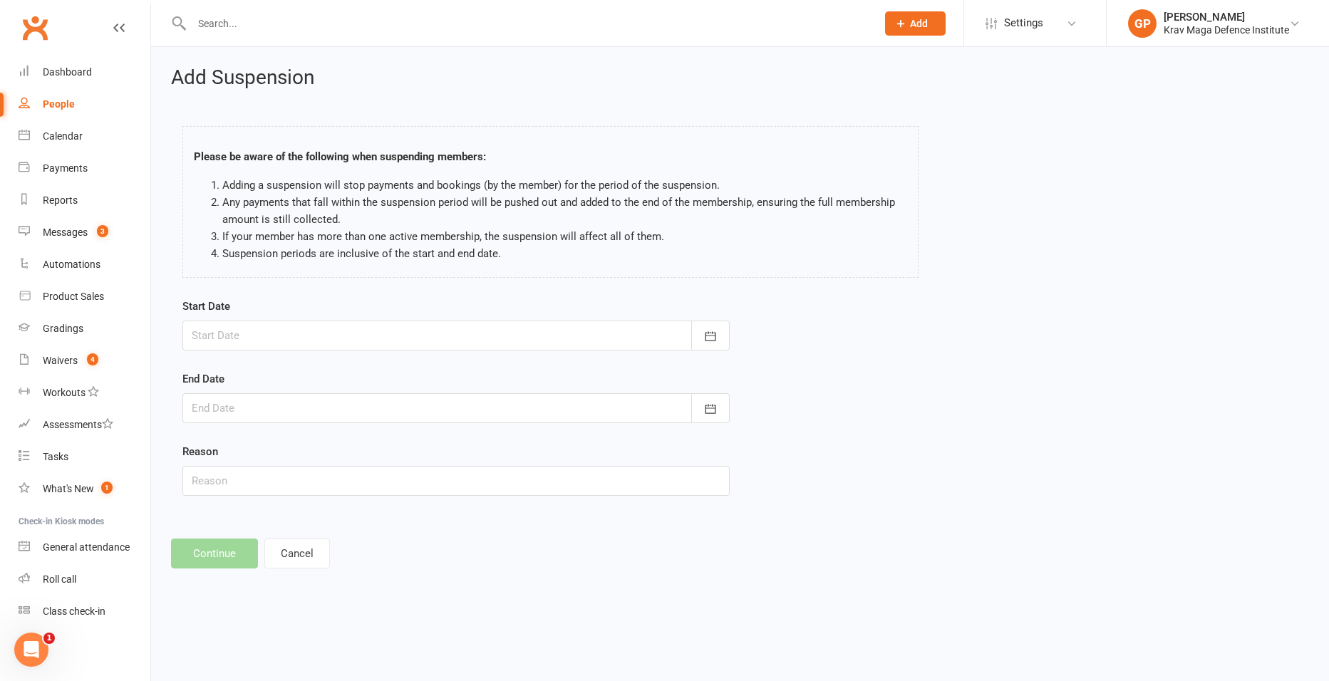
click at [232, 338] on div at bounding box center [455, 336] width 547 height 30
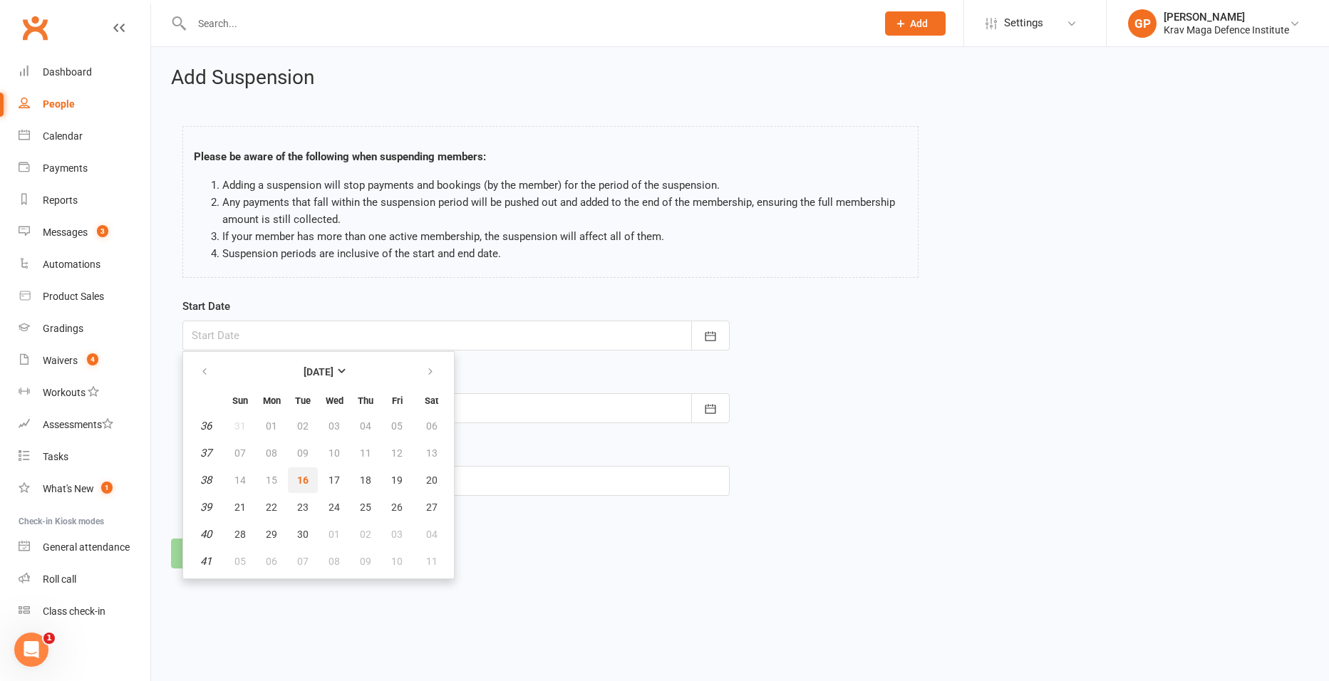
click at [301, 482] on span "16" at bounding box center [302, 480] width 11 height 11
type input "[DATE]"
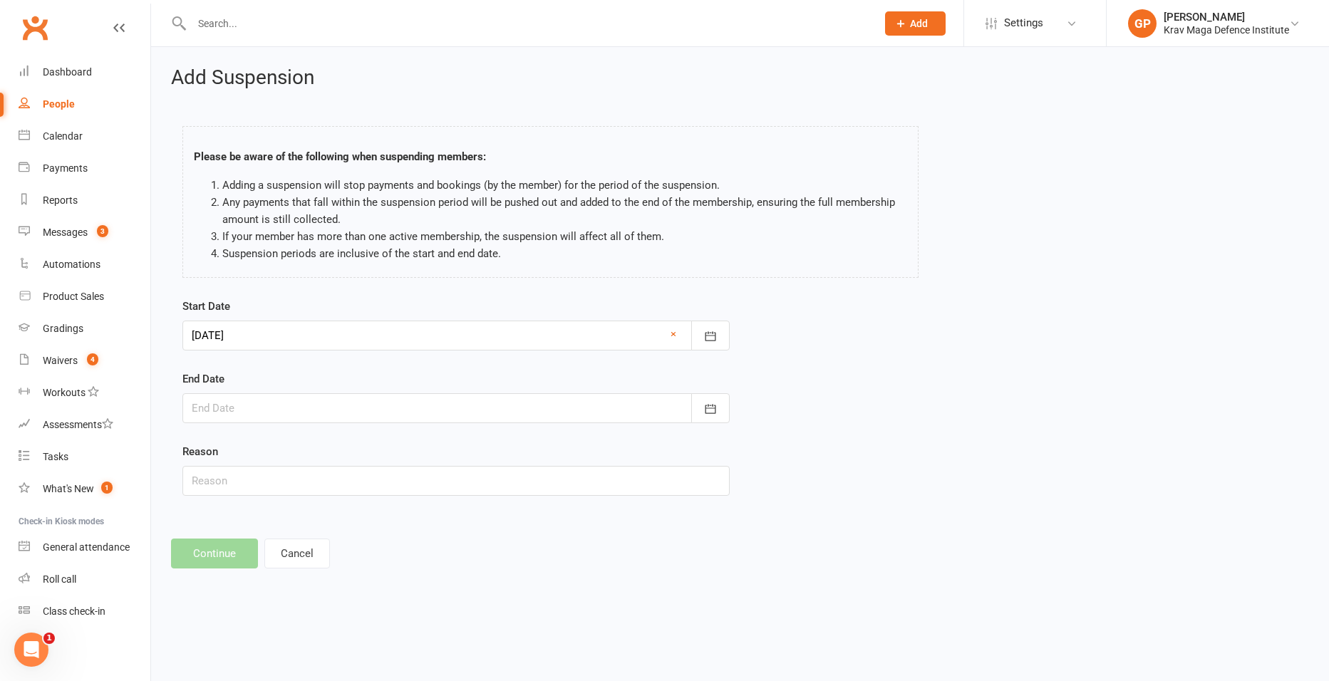
click at [229, 413] on div at bounding box center [455, 408] width 547 height 30
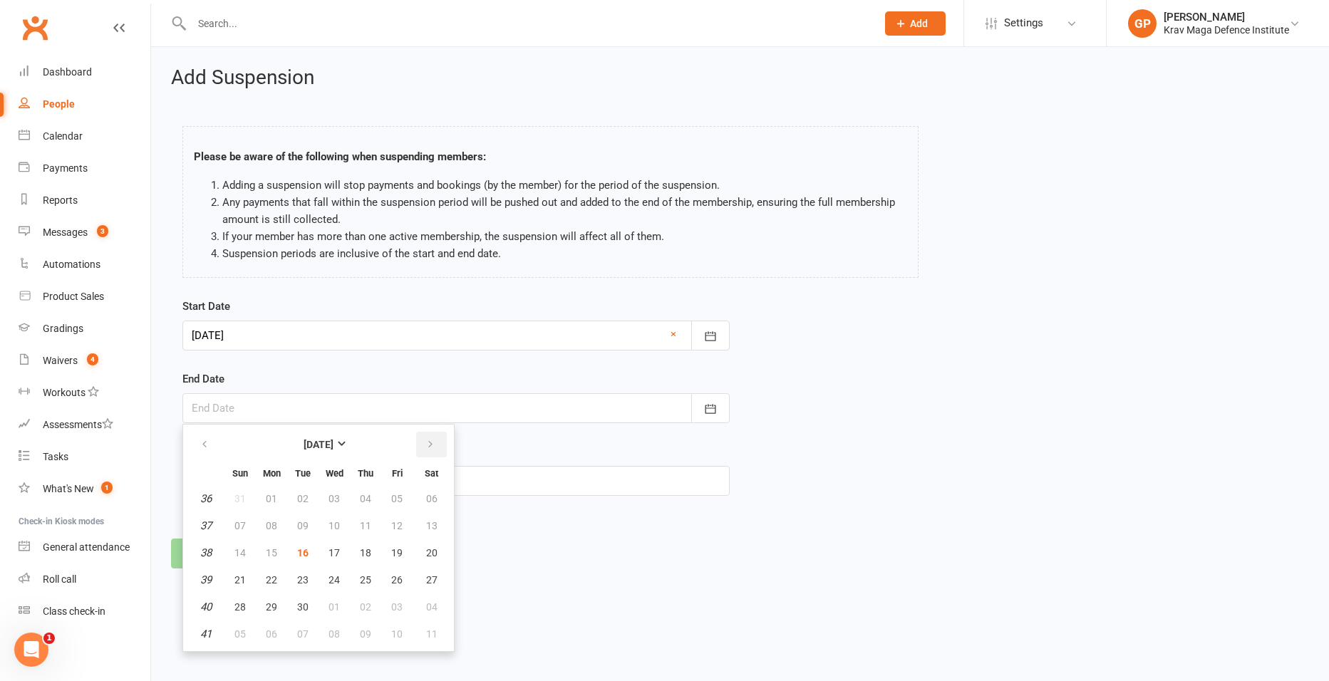
click at [438, 450] on button "button" at bounding box center [431, 445] width 31 height 26
click at [404, 606] on button "31" at bounding box center [397, 607] width 30 height 26
type input "[DATE]"
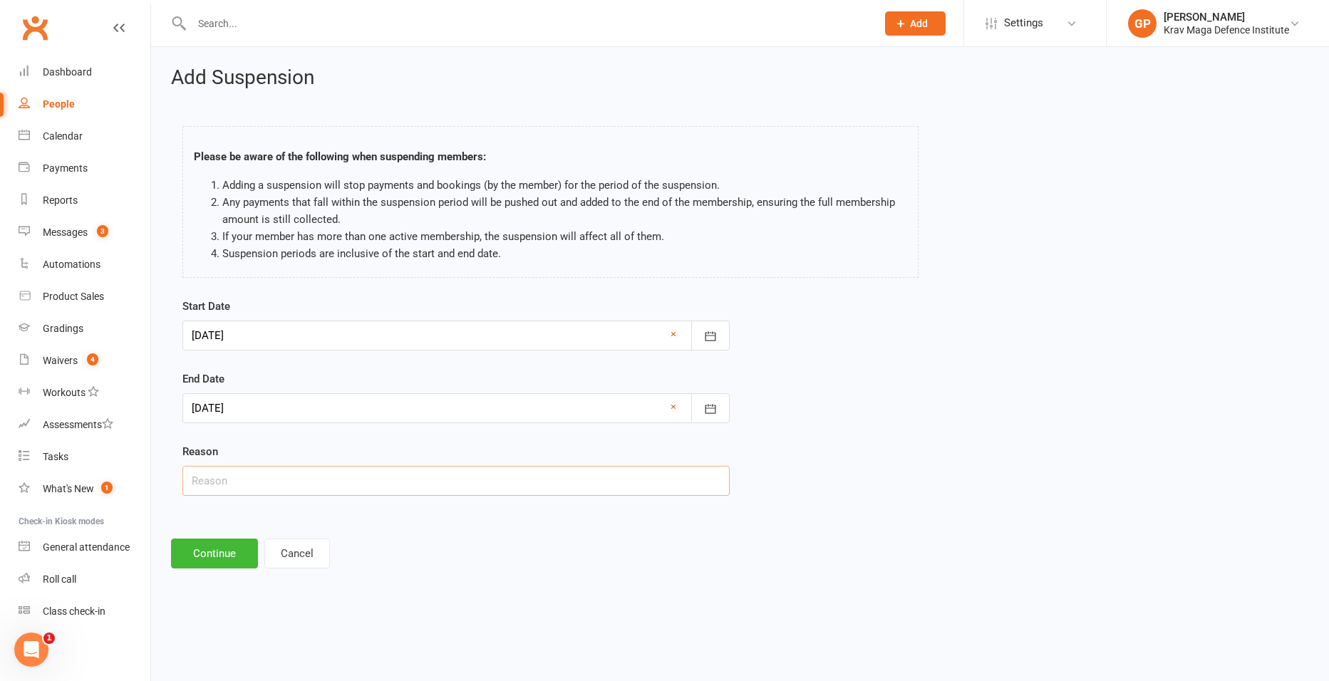
click at [261, 489] on input "text" at bounding box center [455, 481] width 547 height 30
type input "forced suspension. account in arrears"
click at [207, 543] on button "Continue" at bounding box center [214, 554] width 87 height 30
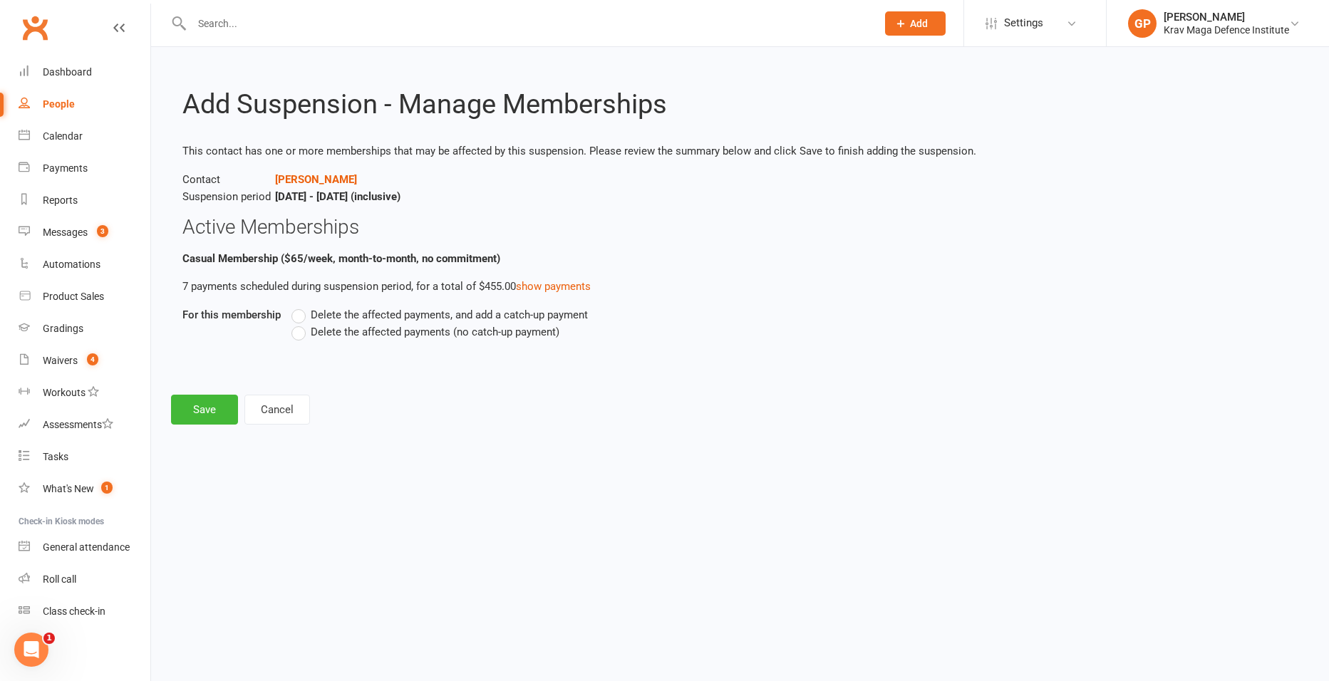
click at [306, 336] on label "Delete the affected payments (no catch-up payment)" at bounding box center [425, 331] width 268 height 17
click at [301, 323] on input "Delete the affected payments (no catch-up payment)" at bounding box center [295, 323] width 9 height 0
click at [193, 395] on button "Save" at bounding box center [204, 410] width 67 height 30
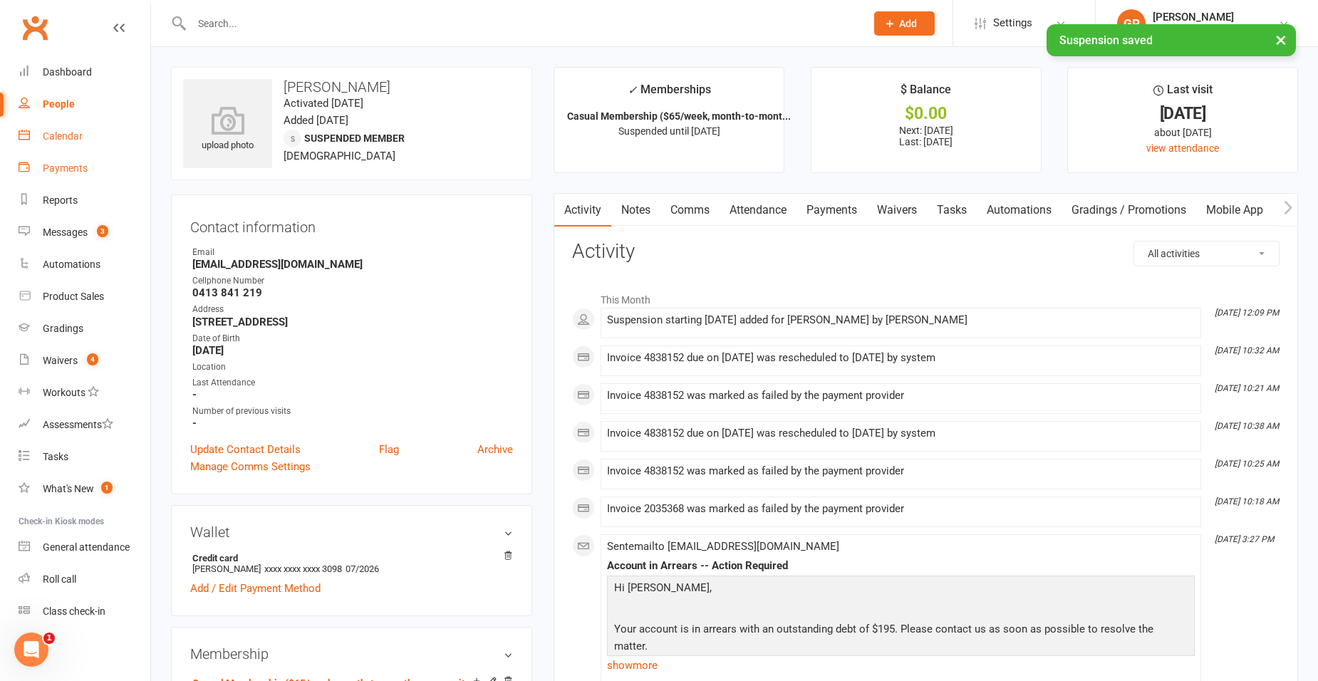
click at [67, 152] on link "Payments" at bounding box center [85, 168] width 132 height 32
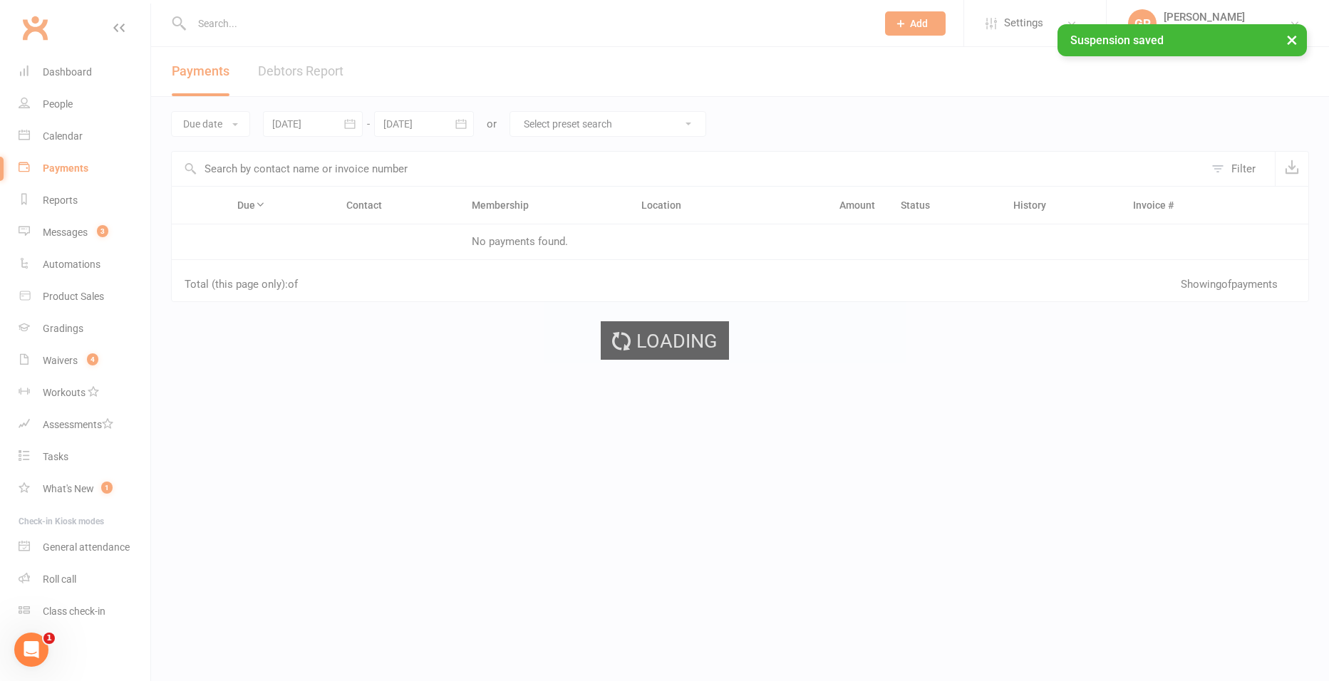
click at [66, 140] on div "Calendar" at bounding box center [63, 135] width 40 height 11
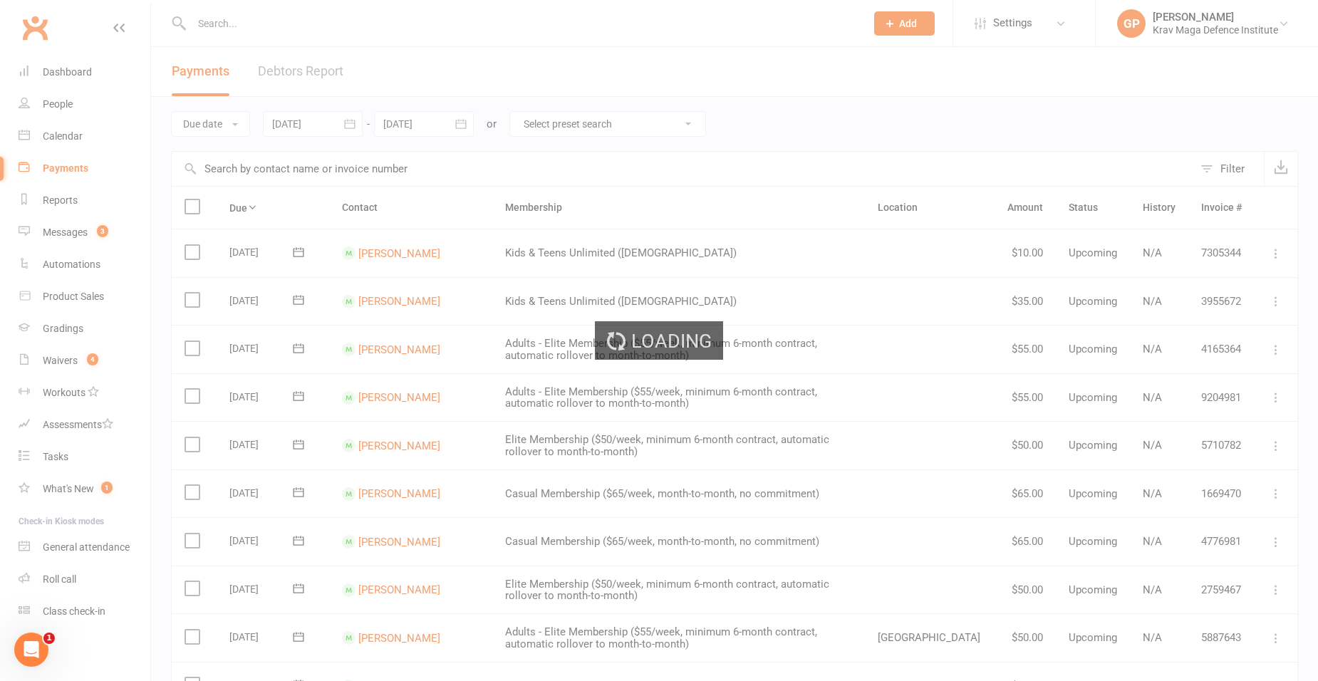
click at [66, 140] on div "Loading" at bounding box center [659, 340] width 1318 height 681
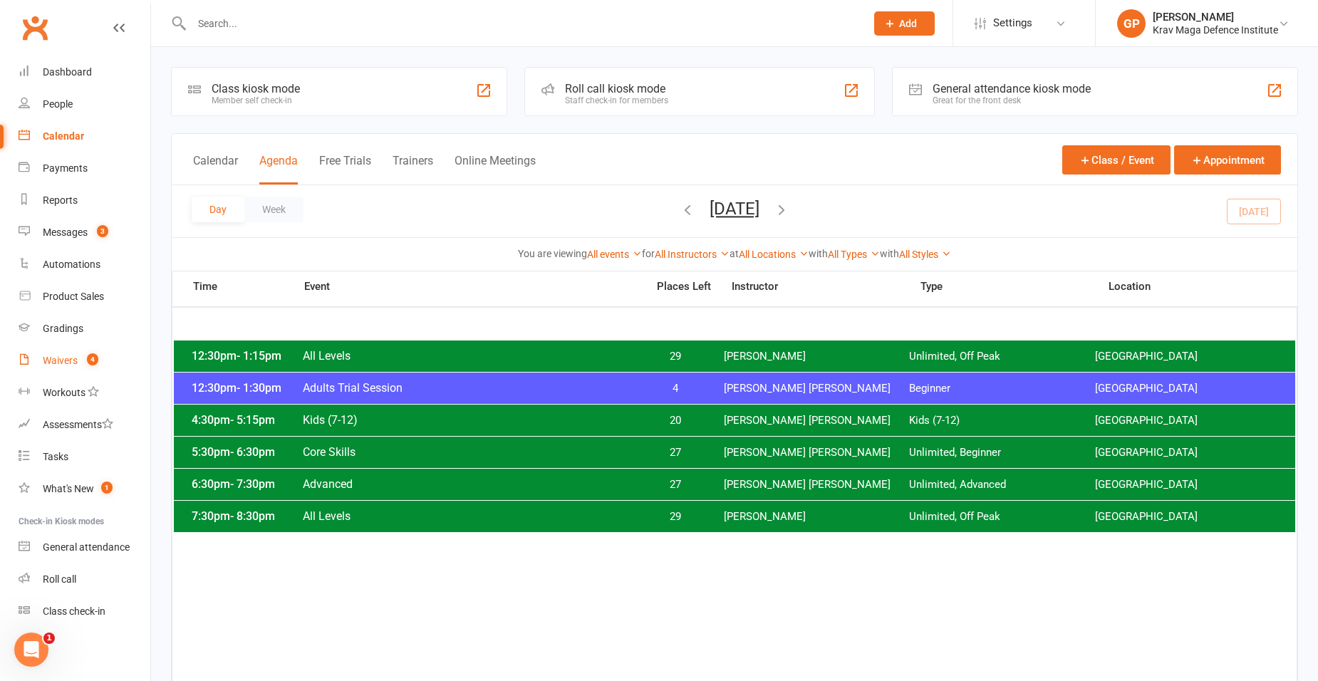
click at [81, 359] on count-badge "4" at bounding box center [89, 360] width 19 height 11
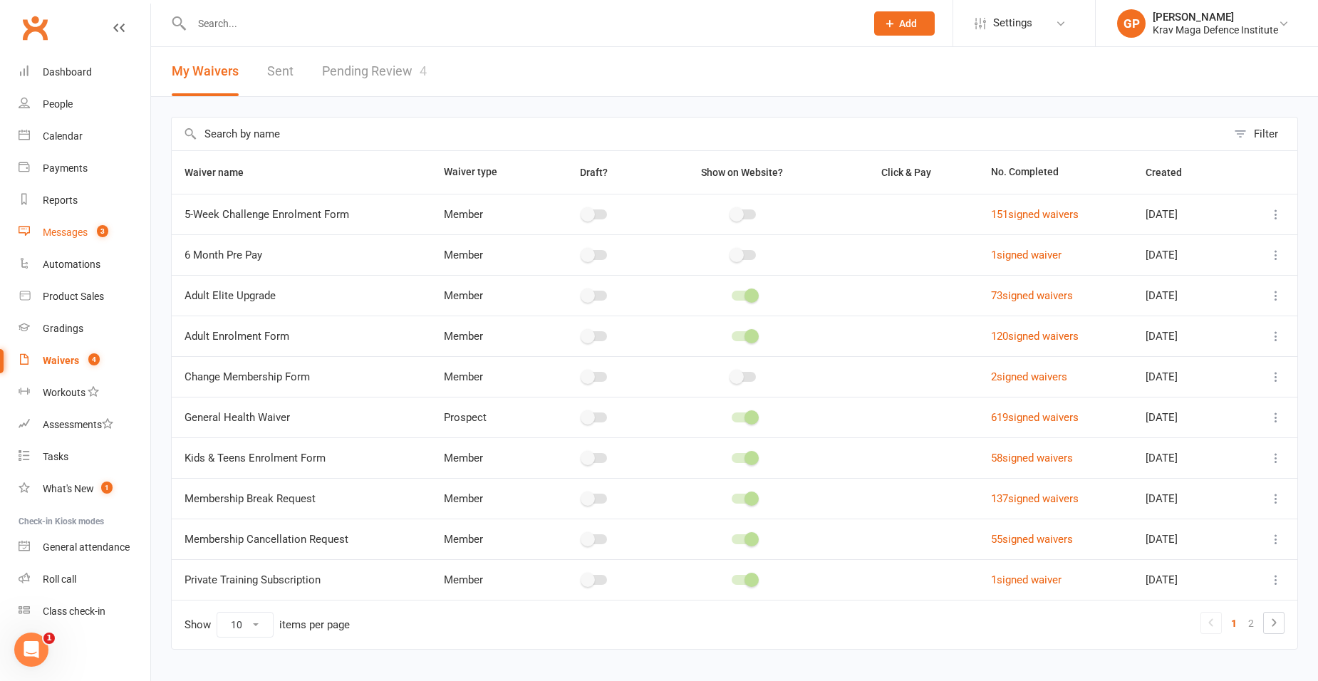
click at [68, 246] on link "Messages 3" at bounding box center [85, 233] width 132 height 32
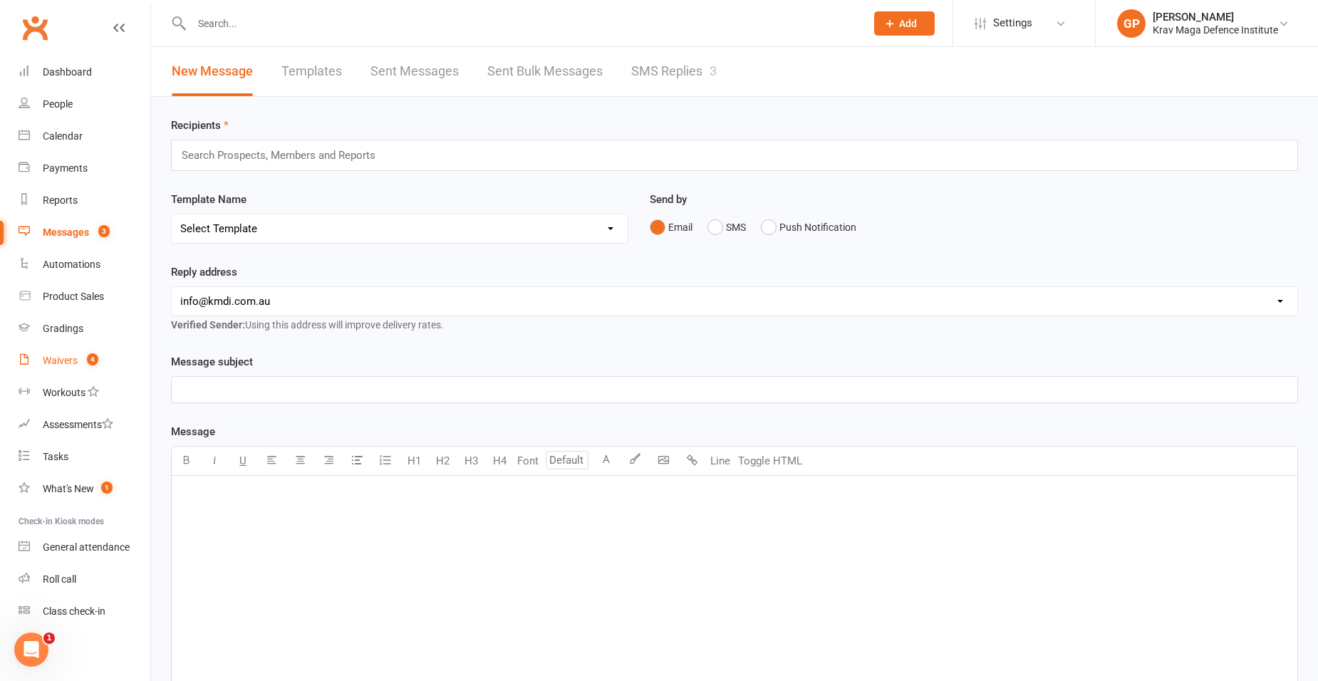
click at [71, 363] on div "Waivers" at bounding box center [60, 360] width 35 height 11
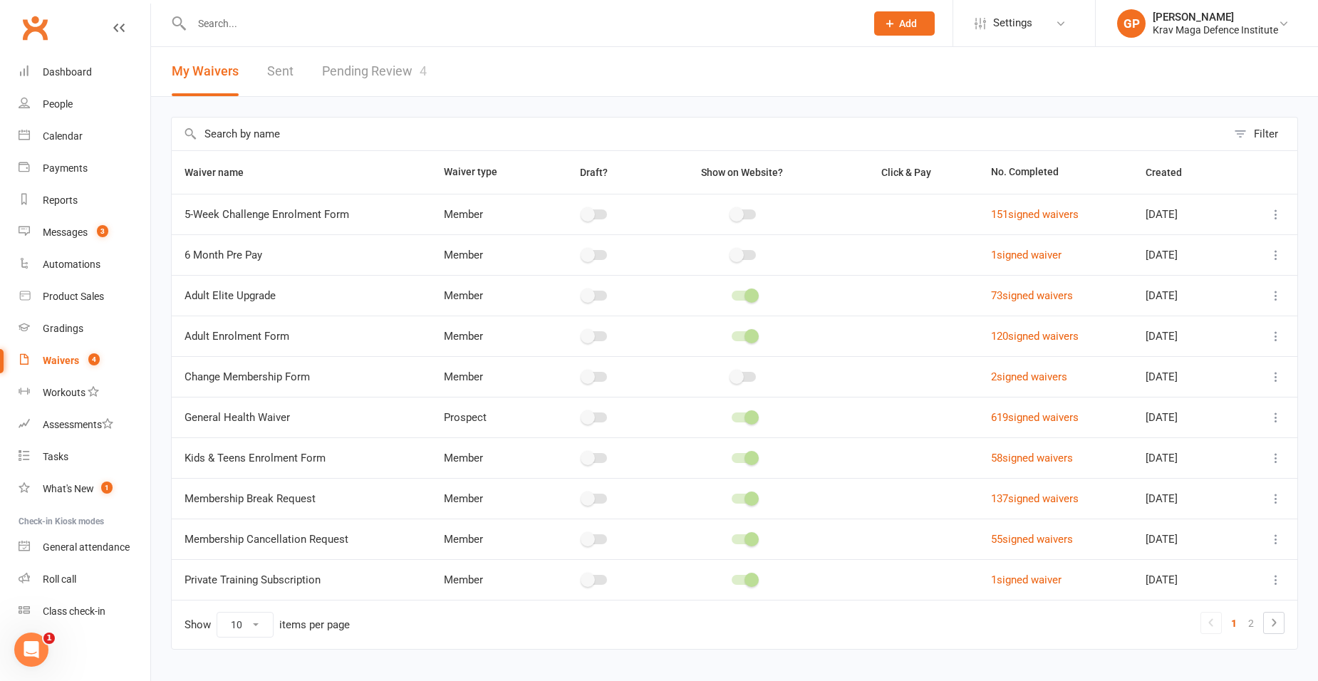
click at [391, 63] on link "Pending Review 4" at bounding box center [374, 71] width 105 height 49
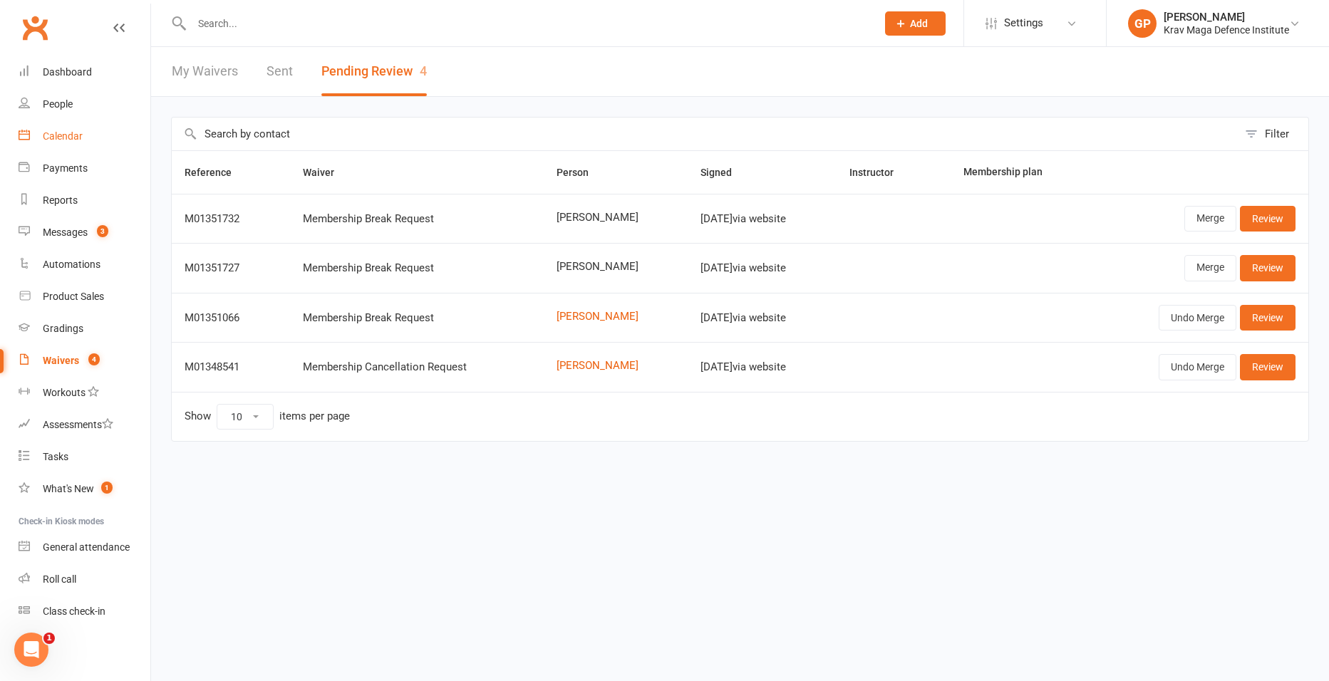
click at [70, 140] on div "Calendar" at bounding box center [63, 135] width 40 height 11
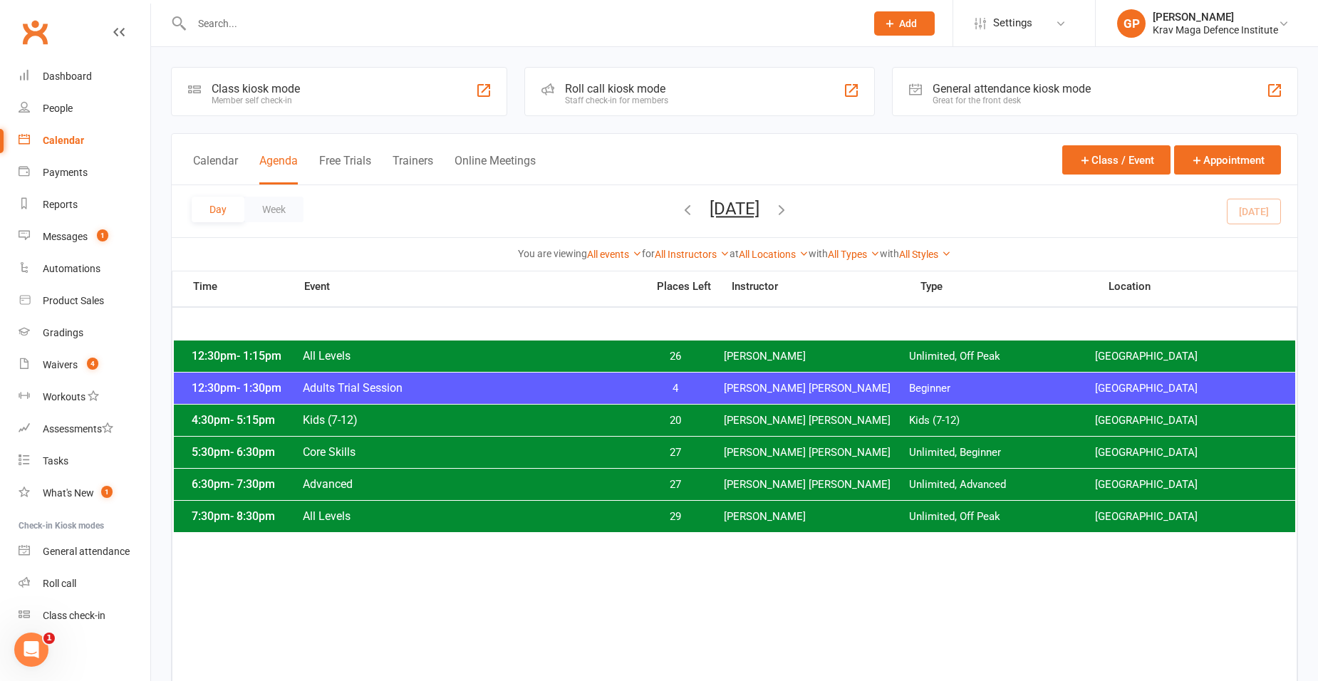
click at [623, 351] on span "All Levels" at bounding box center [470, 356] width 336 height 14
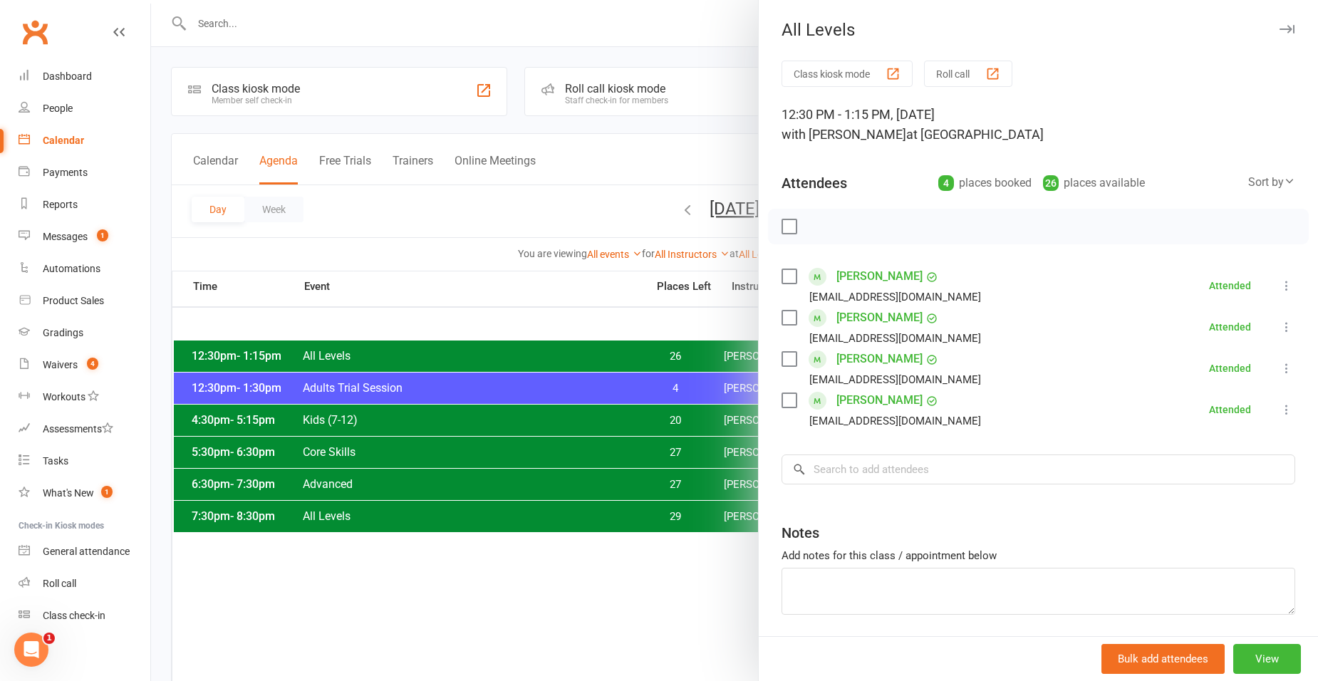
click at [562, 196] on div at bounding box center [734, 340] width 1167 height 681
